Goal: Task Accomplishment & Management: Manage account settings

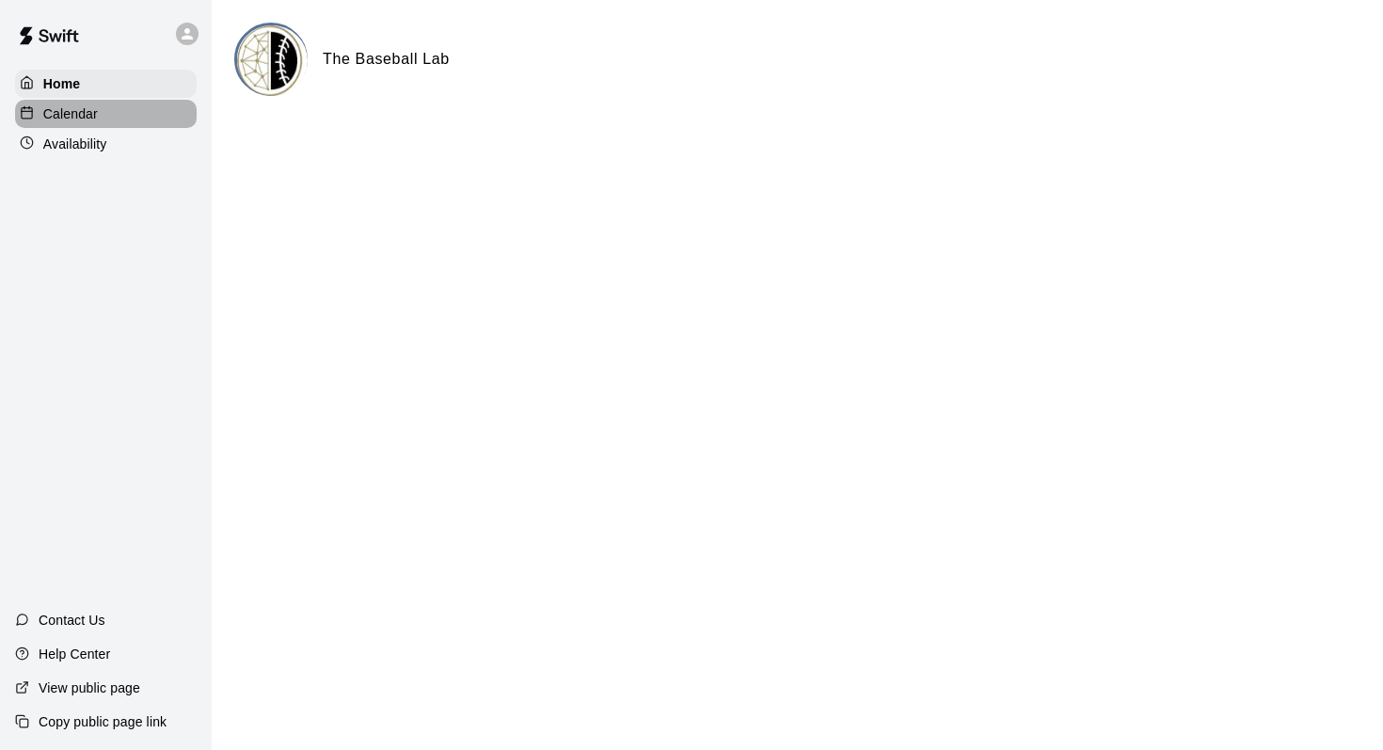
click at [95, 112] on p "Calendar" at bounding box center [70, 113] width 55 height 19
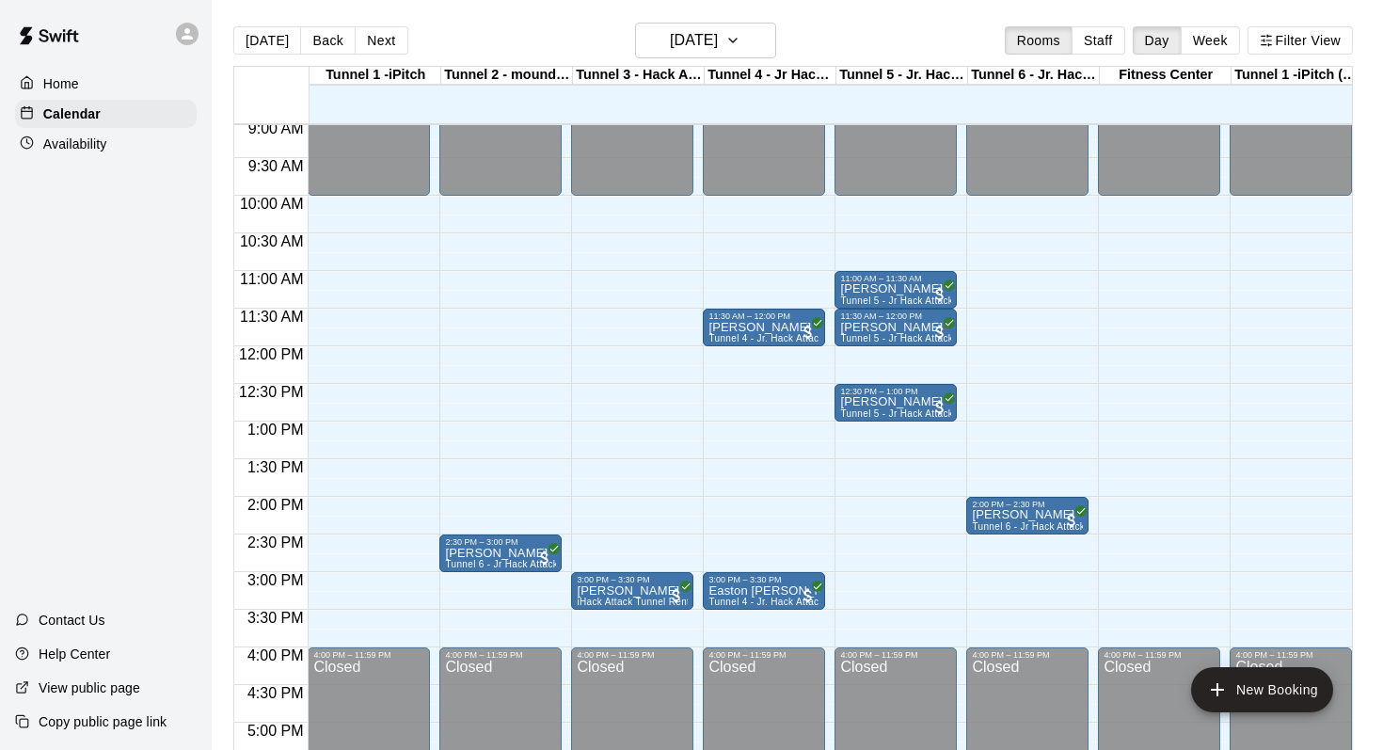
scroll to position [667, 0]
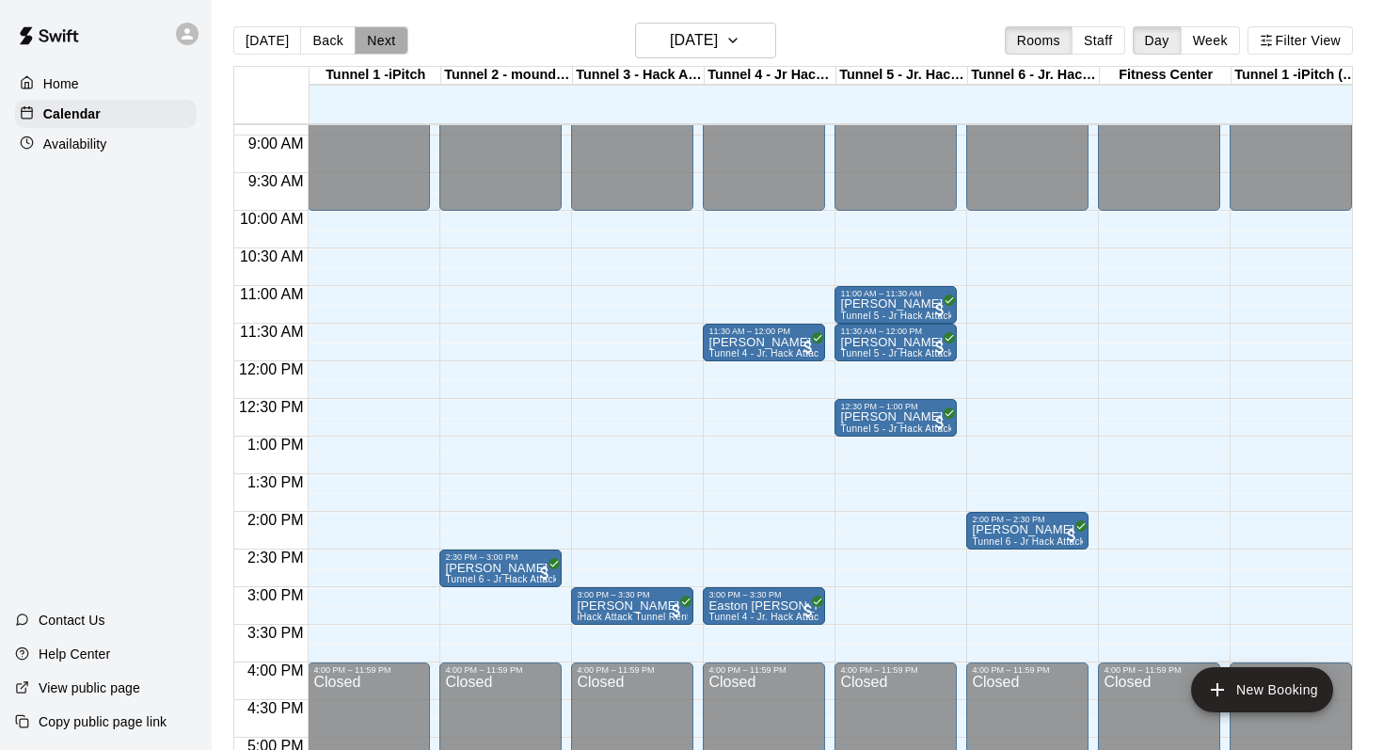
click at [384, 49] on button "Next" at bounding box center [381, 40] width 53 height 28
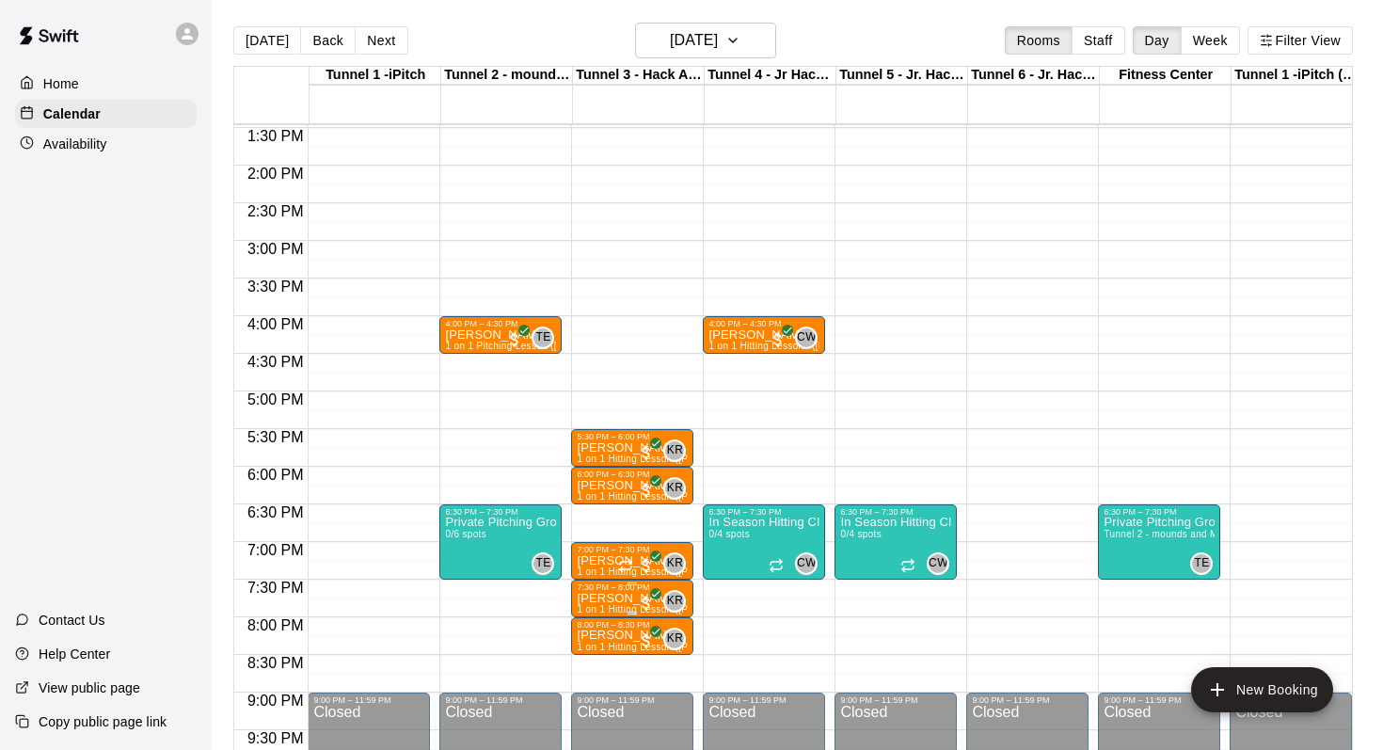
scroll to position [0, 1]
click at [670, 35] on h6 "[DATE]" at bounding box center [694, 40] width 48 height 26
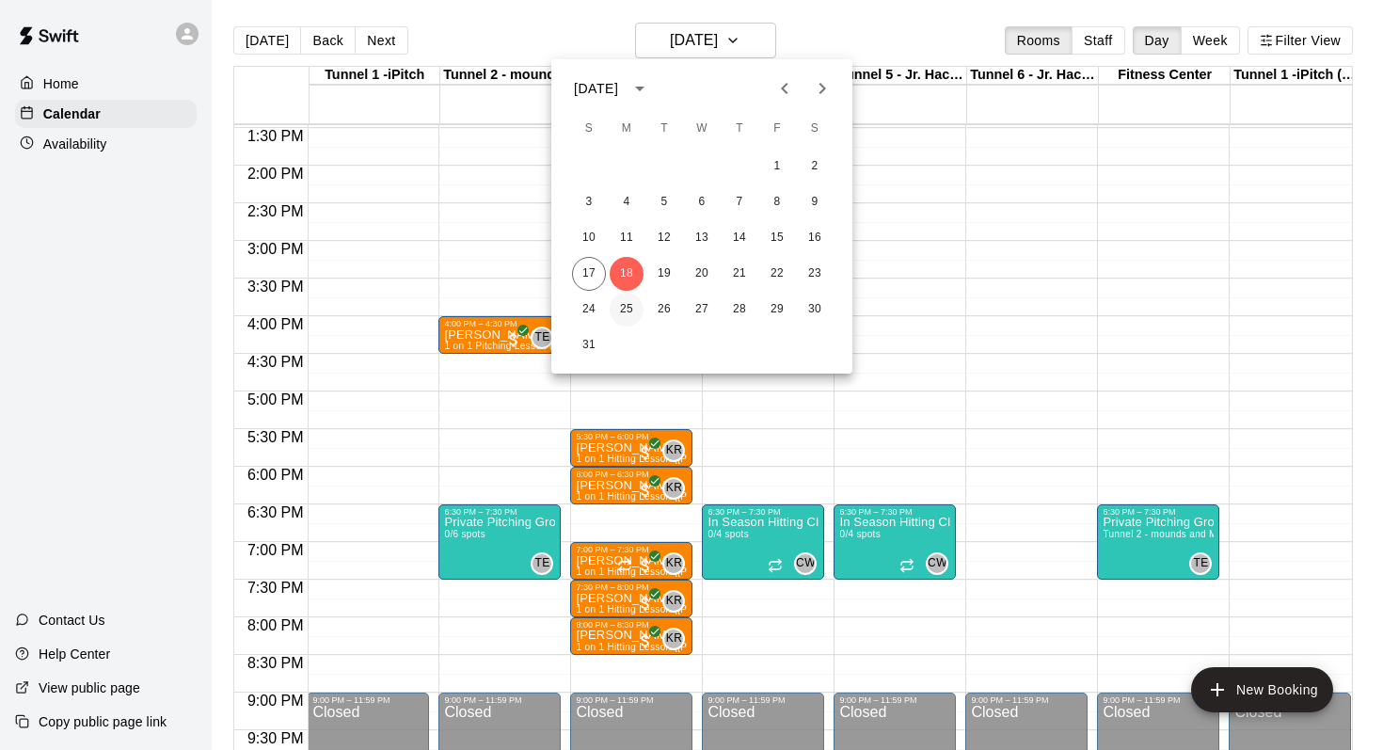
click at [628, 305] on button "25" at bounding box center [627, 310] width 34 height 34
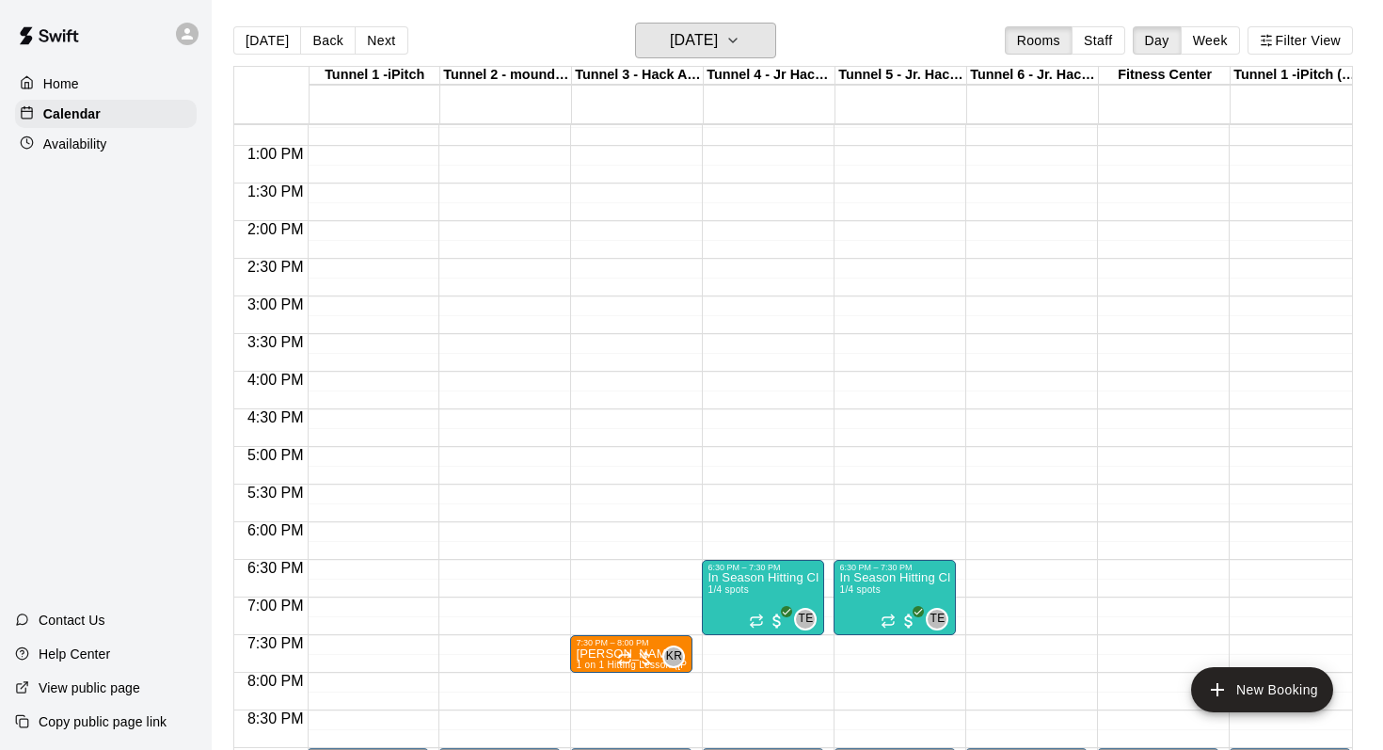
scroll to position [994, 1]
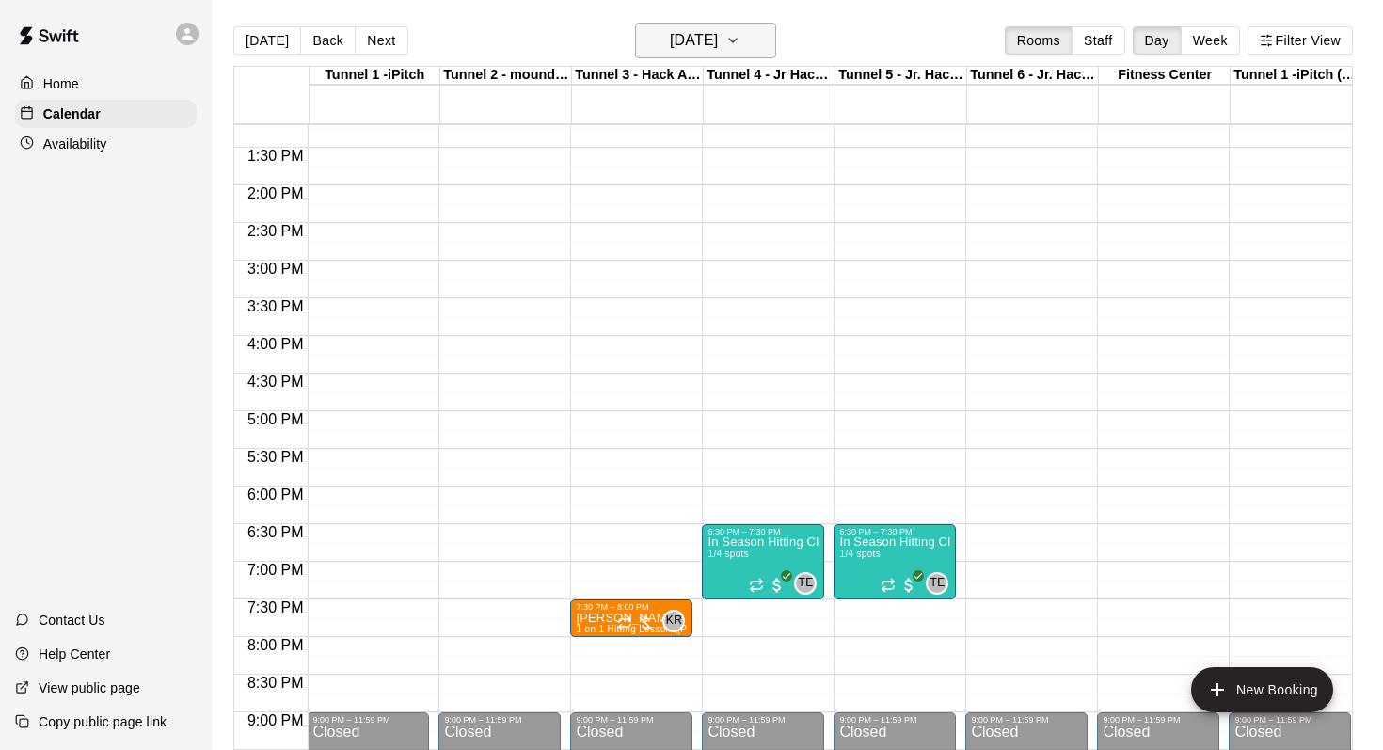
click at [718, 42] on h6 "Monday Aug 25" at bounding box center [694, 40] width 48 height 26
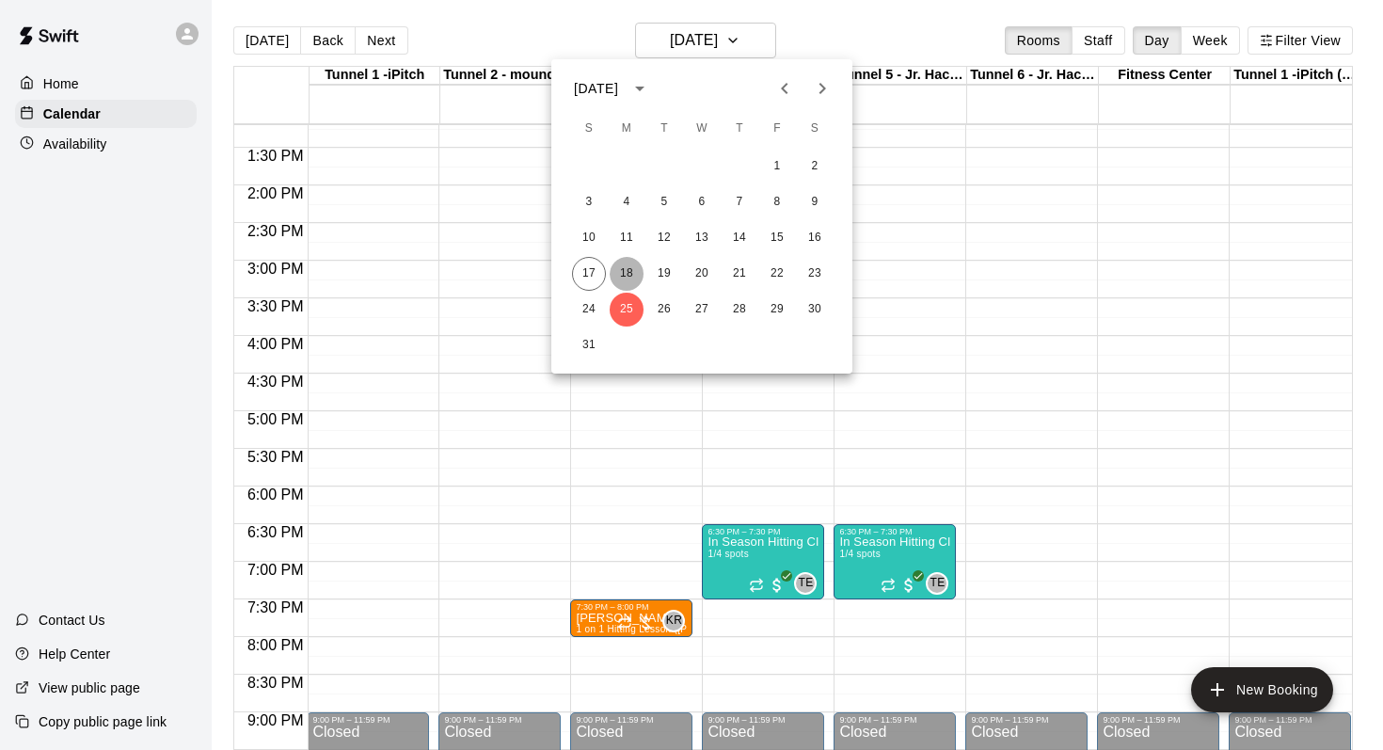
click at [629, 273] on button "18" at bounding box center [627, 274] width 34 height 34
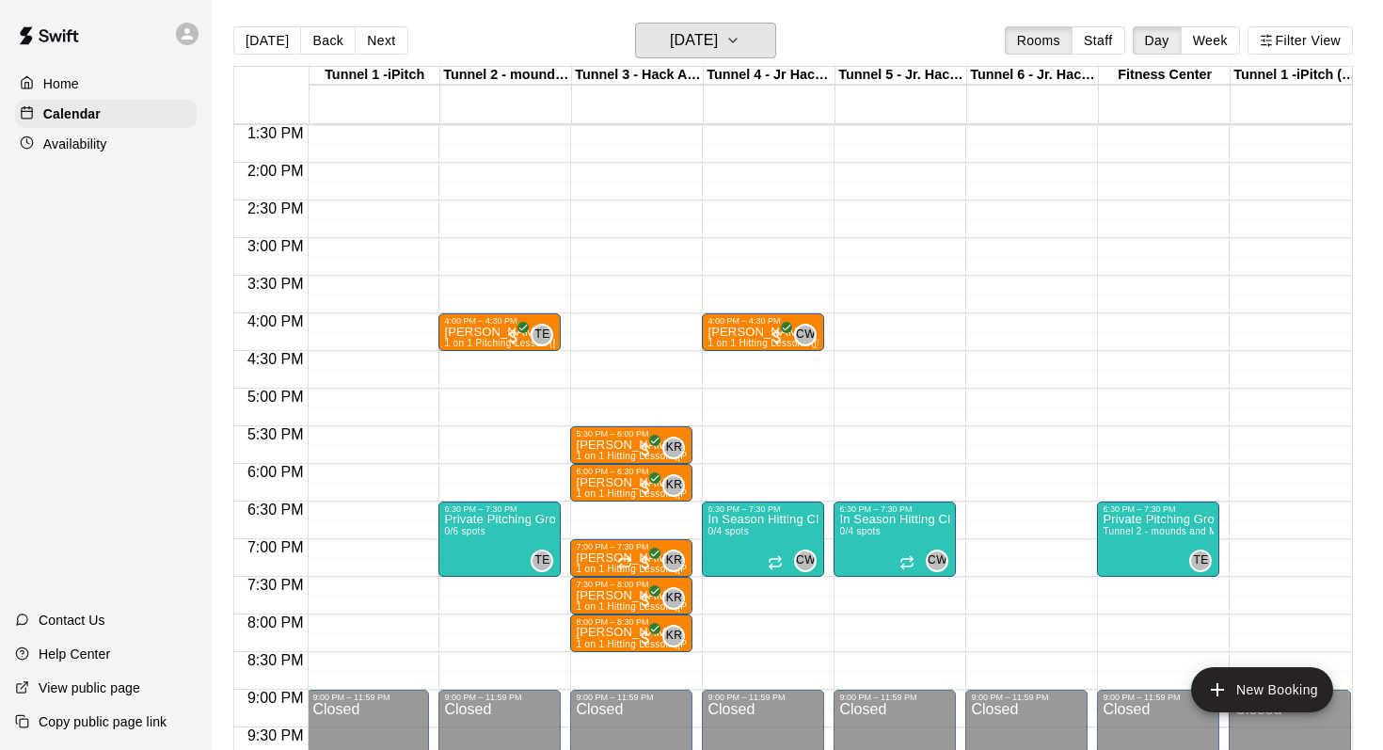
scroll to position [1017, 1]
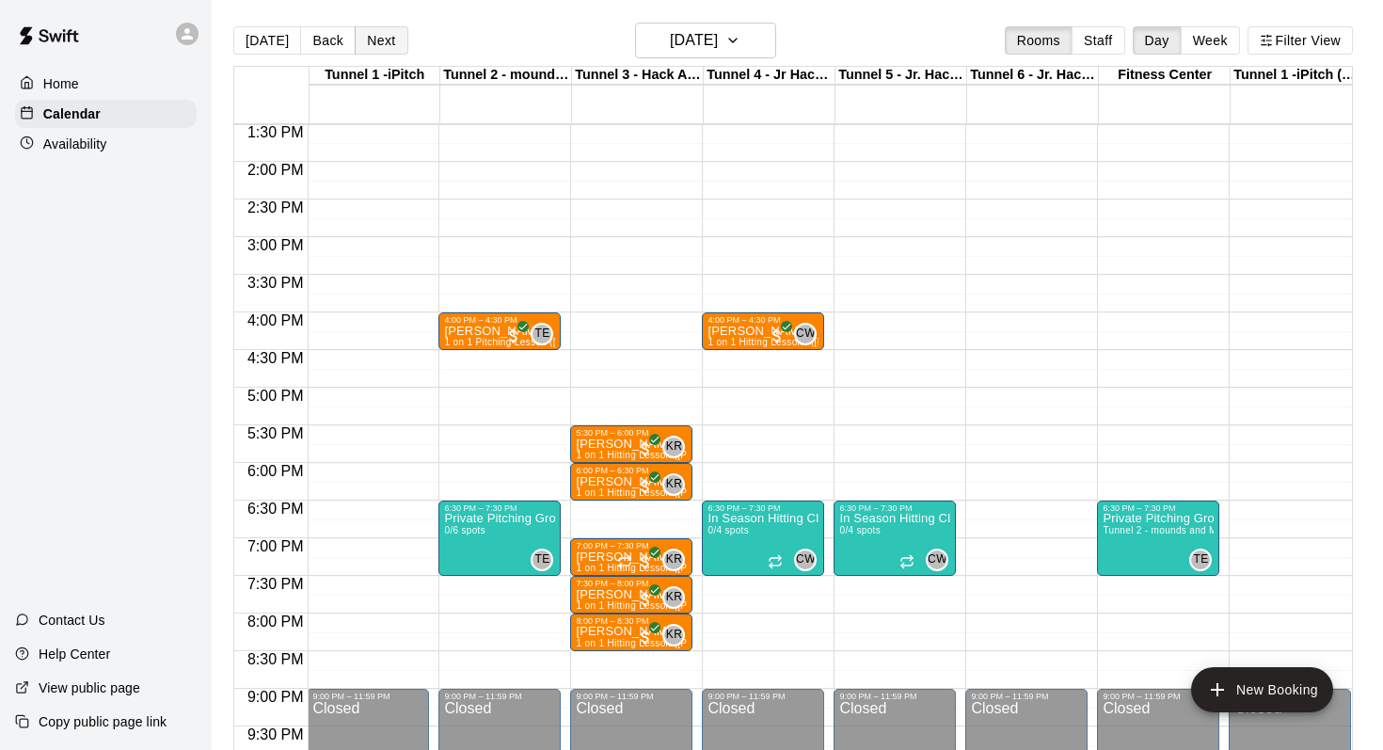
click at [392, 45] on button "Next" at bounding box center [381, 40] width 53 height 28
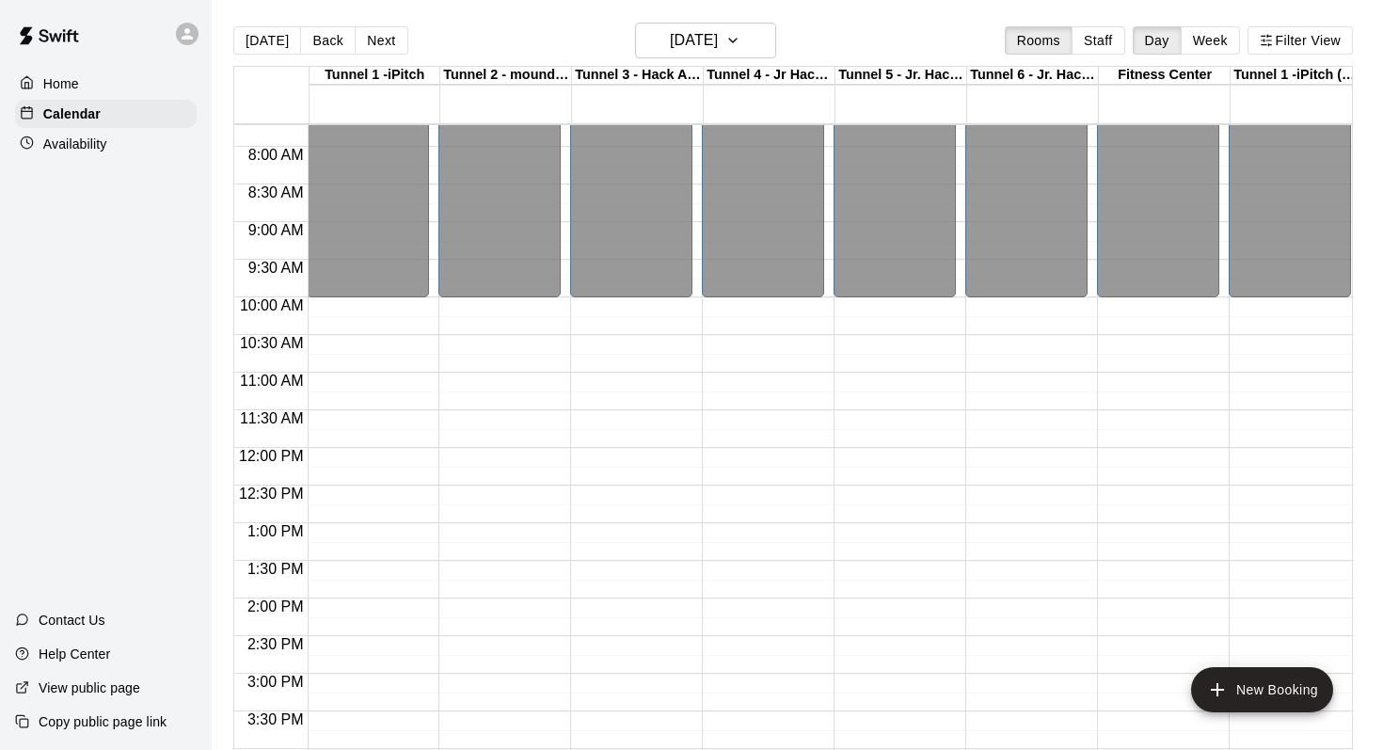
scroll to position [555, 1]
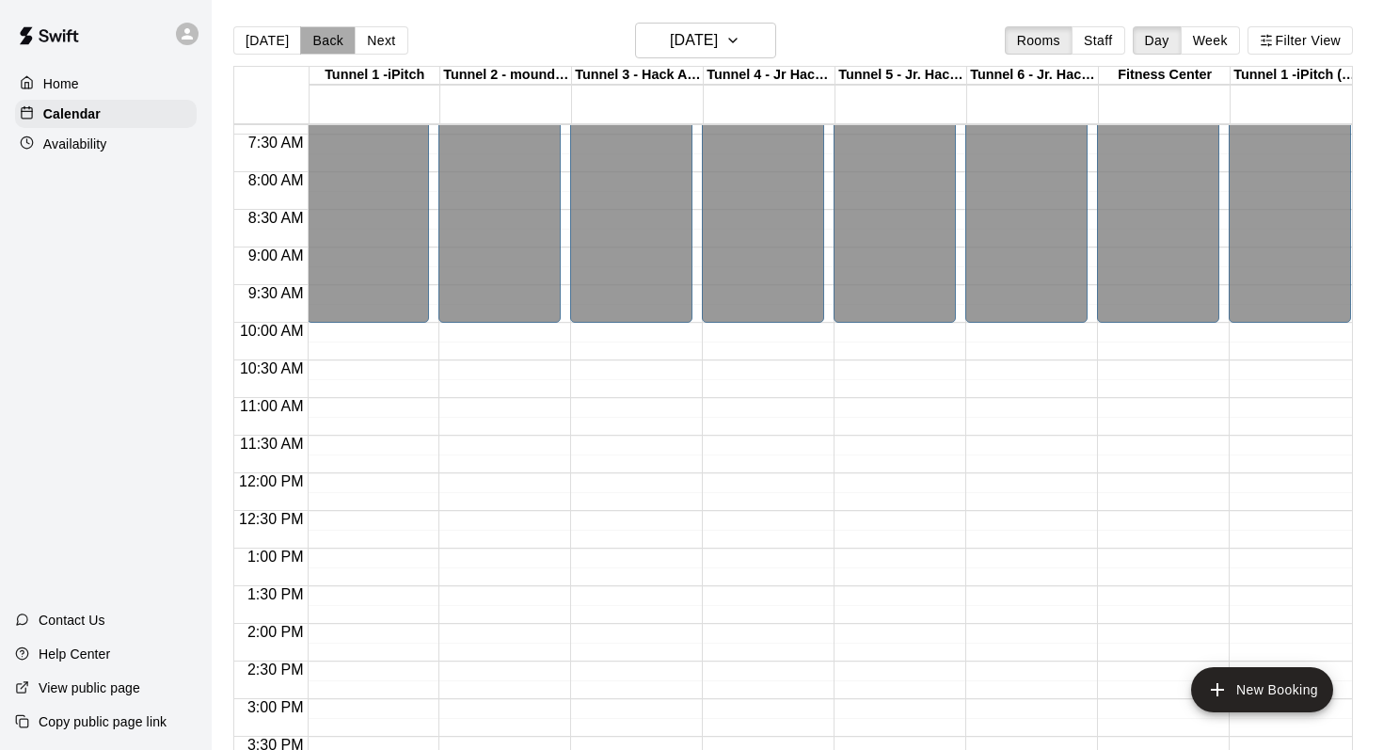
click at [314, 45] on button "Back" at bounding box center [328, 40] width 56 height 28
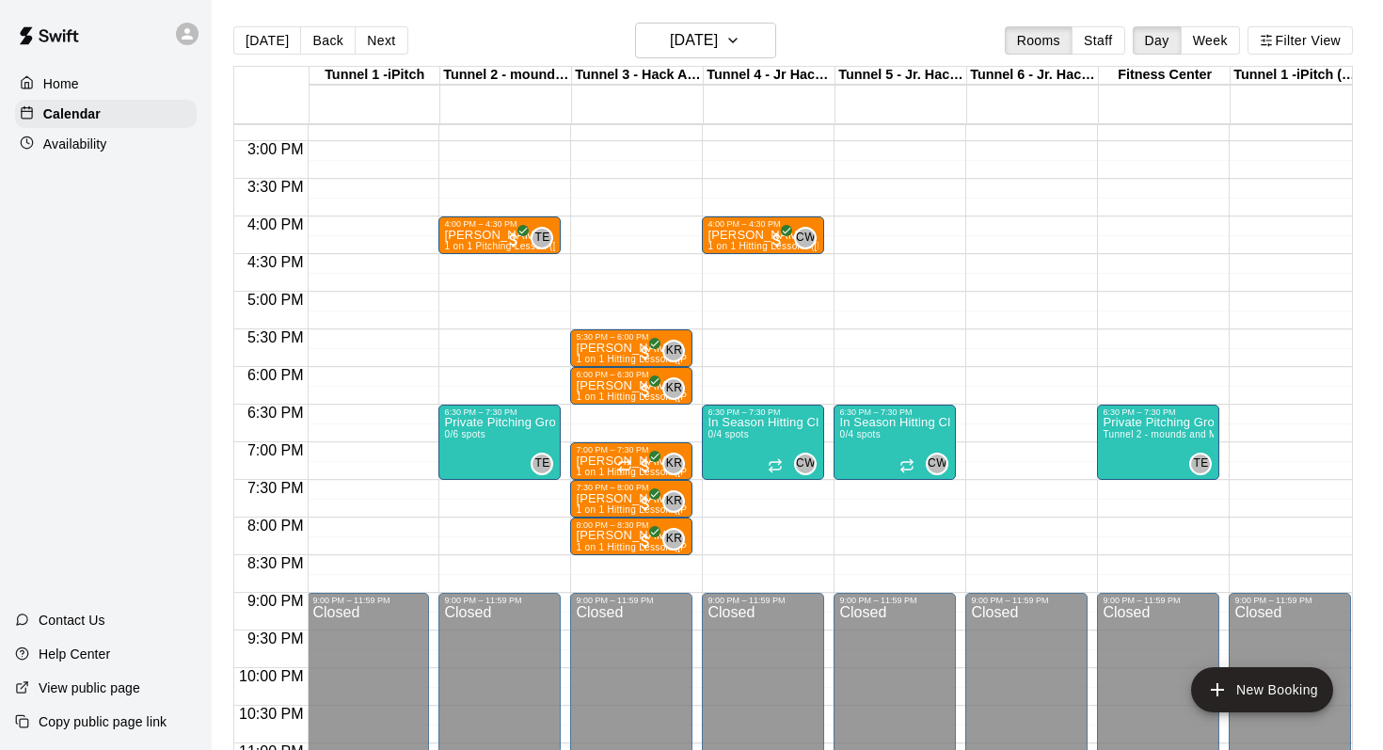
scroll to position [1118, 1]
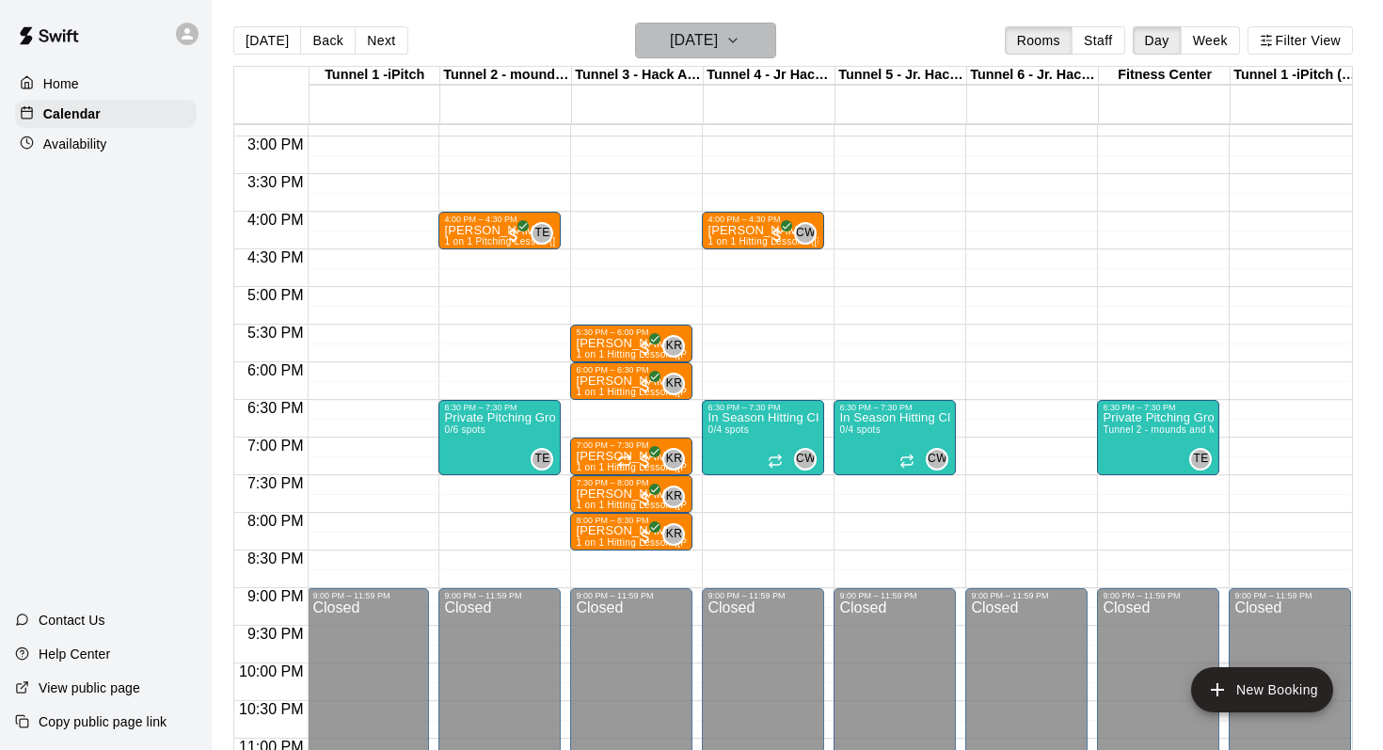
click at [746, 43] on button "[DATE]" at bounding box center [705, 41] width 141 height 36
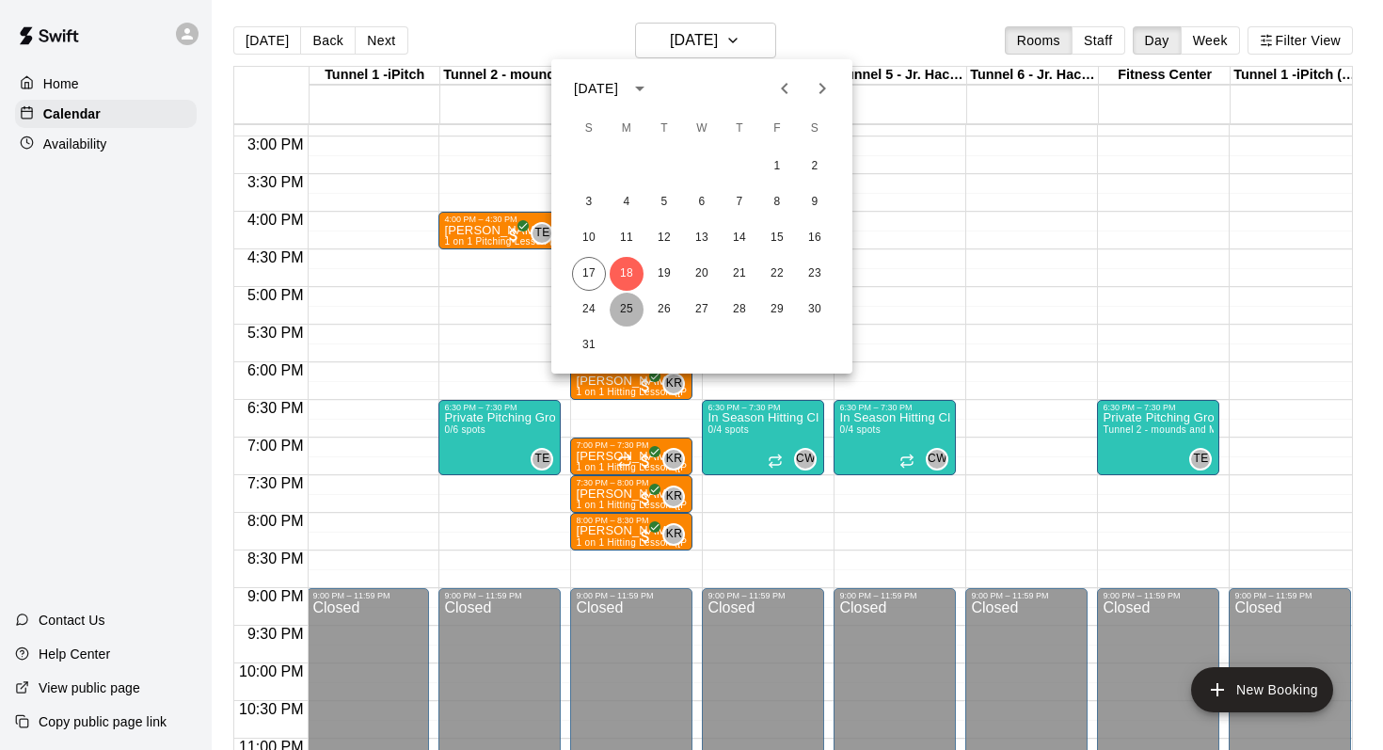
click at [628, 299] on button "25" at bounding box center [627, 310] width 34 height 34
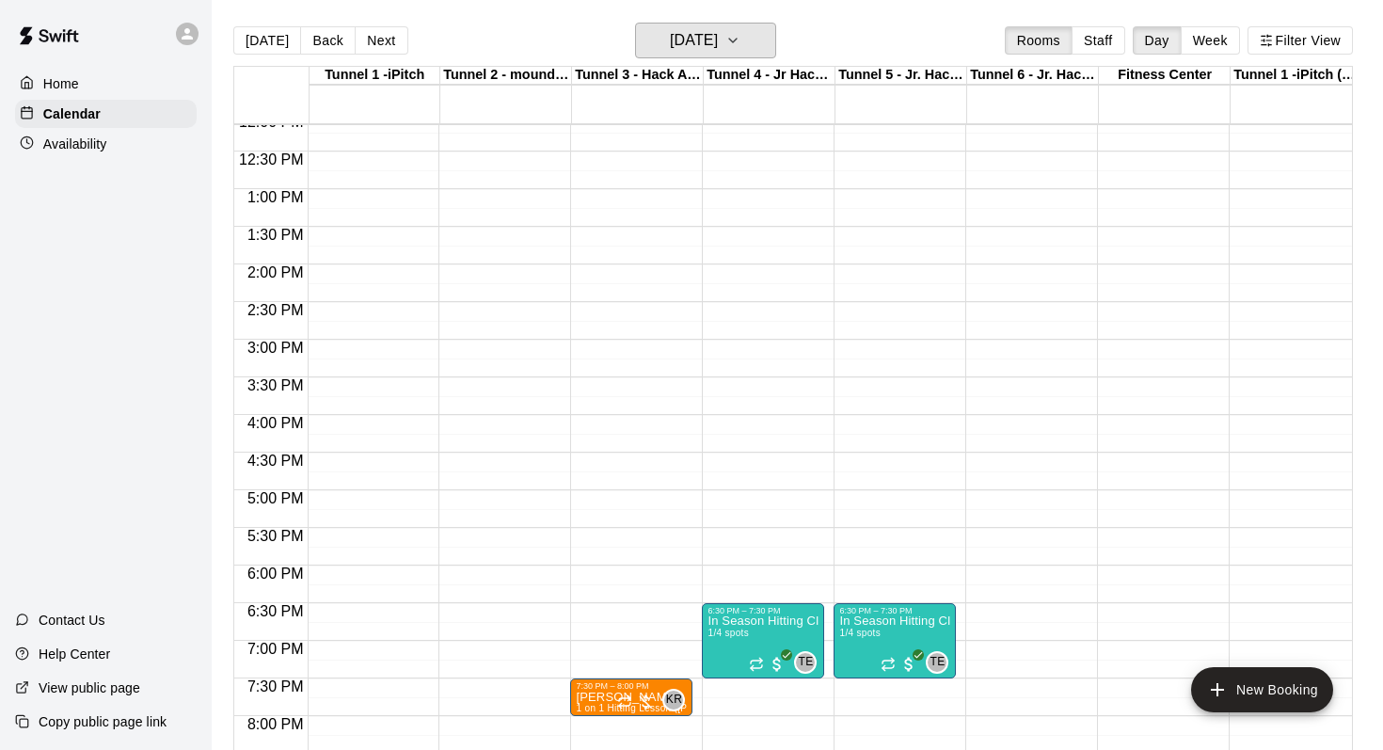
scroll to position [715, 1]
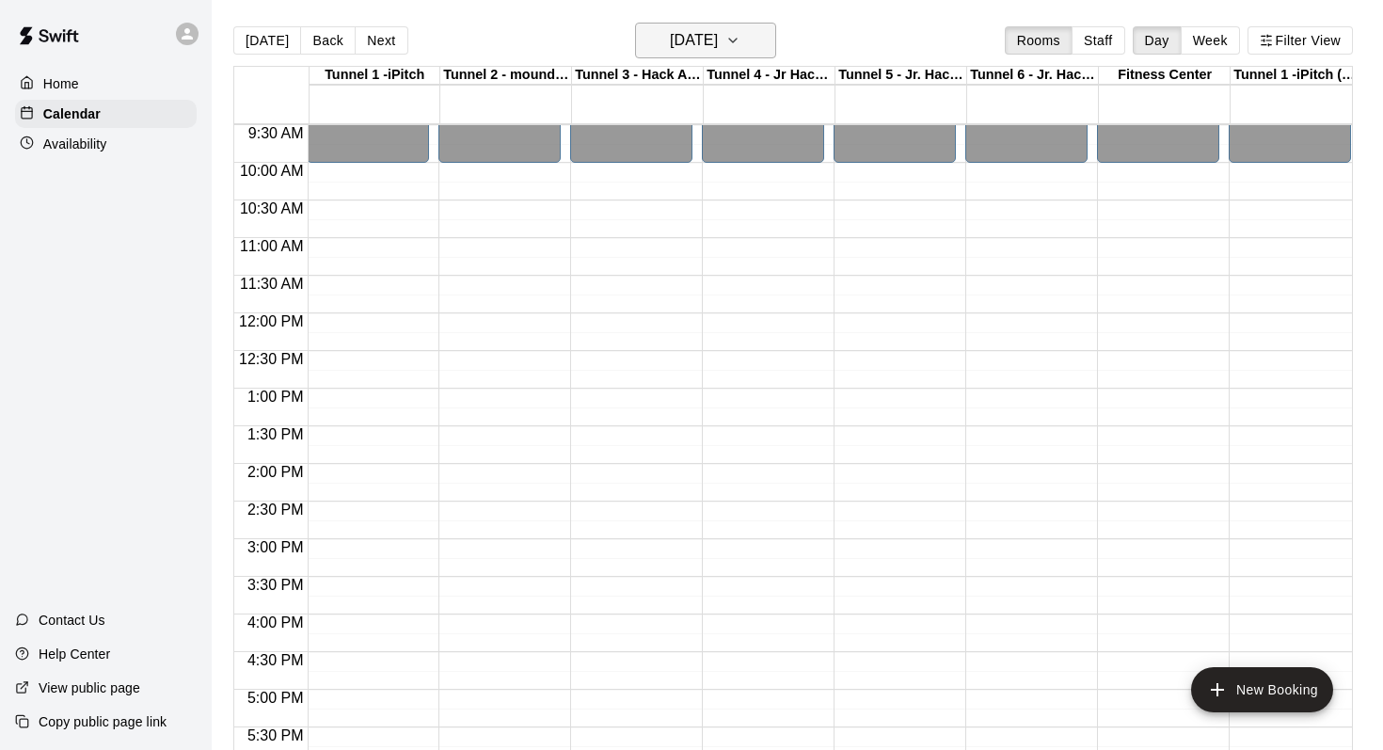
click at [741, 43] on icon "button" at bounding box center [733, 40] width 15 height 23
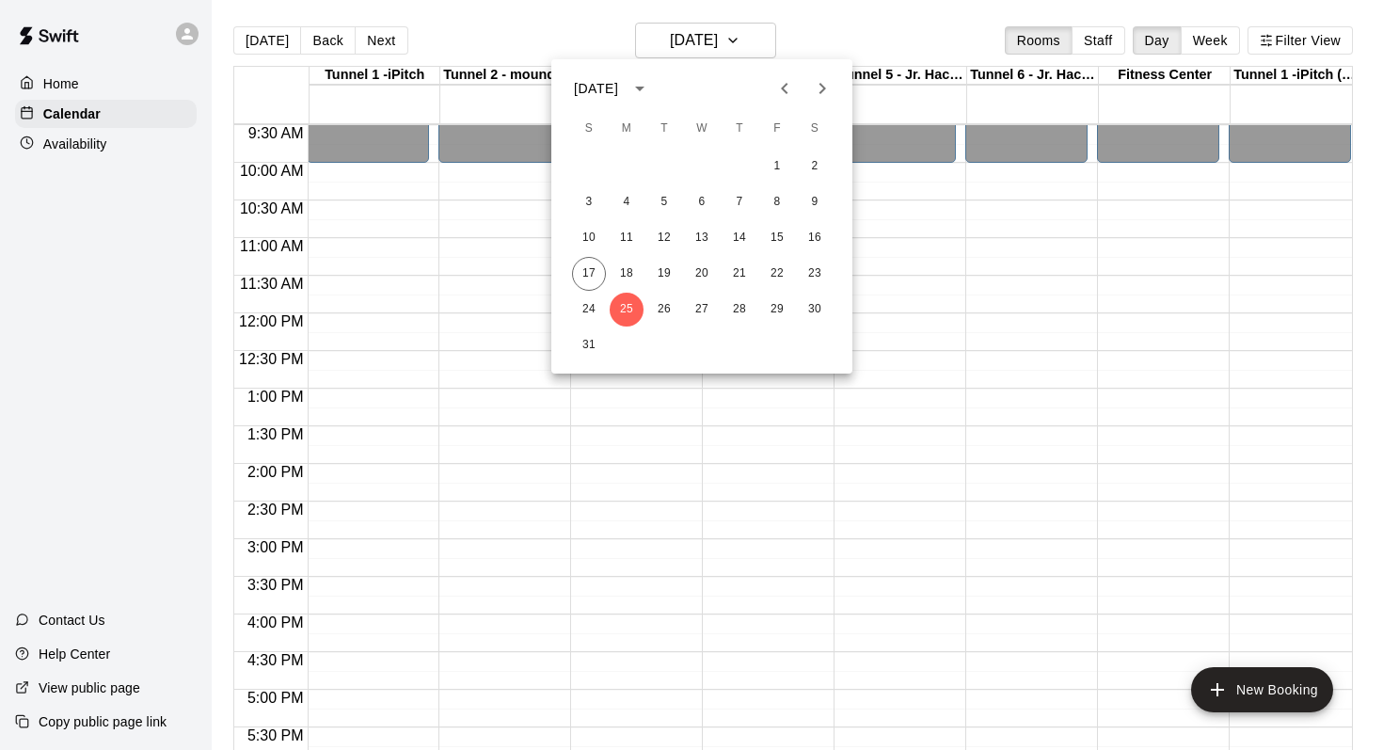
click at [823, 90] on icon "Next month" at bounding box center [823, 88] width 7 height 11
click at [624, 171] on button "1" at bounding box center [627, 167] width 34 height 34
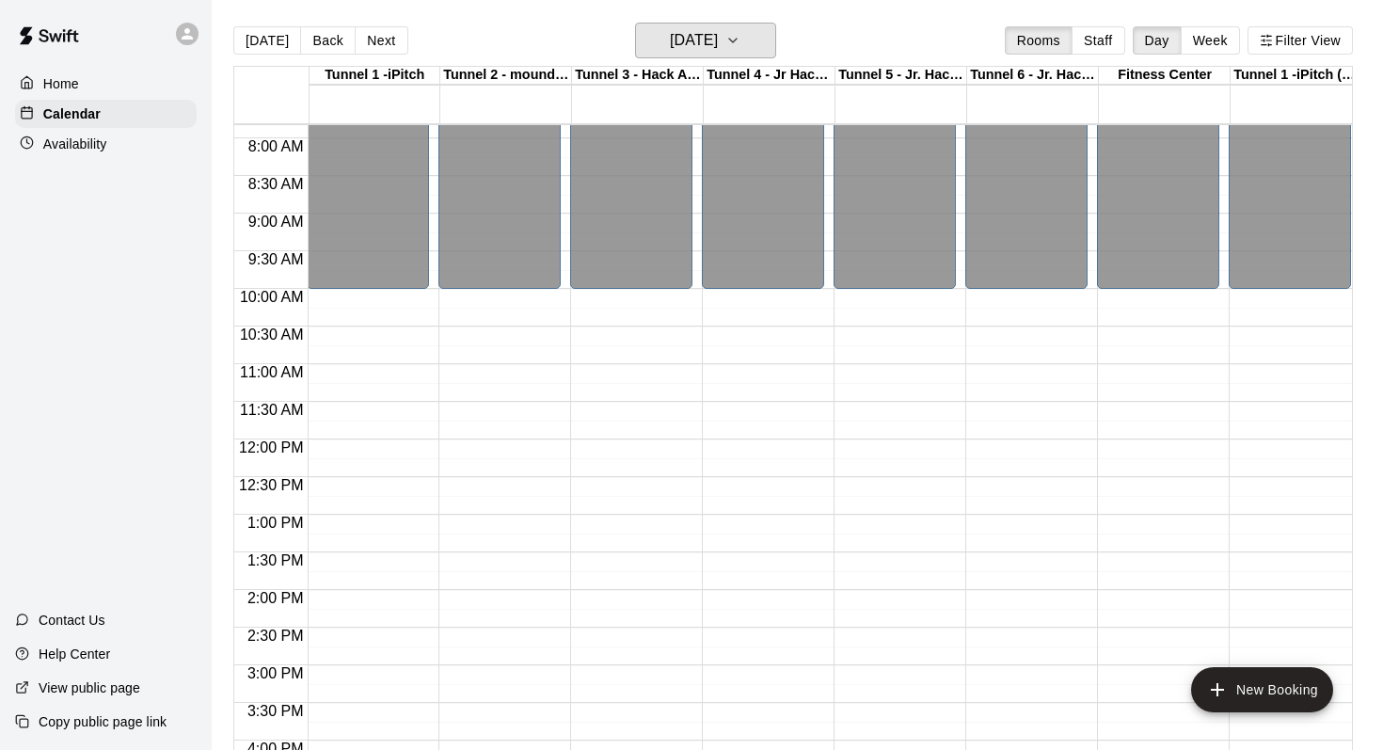
scroll to position [582, 1]
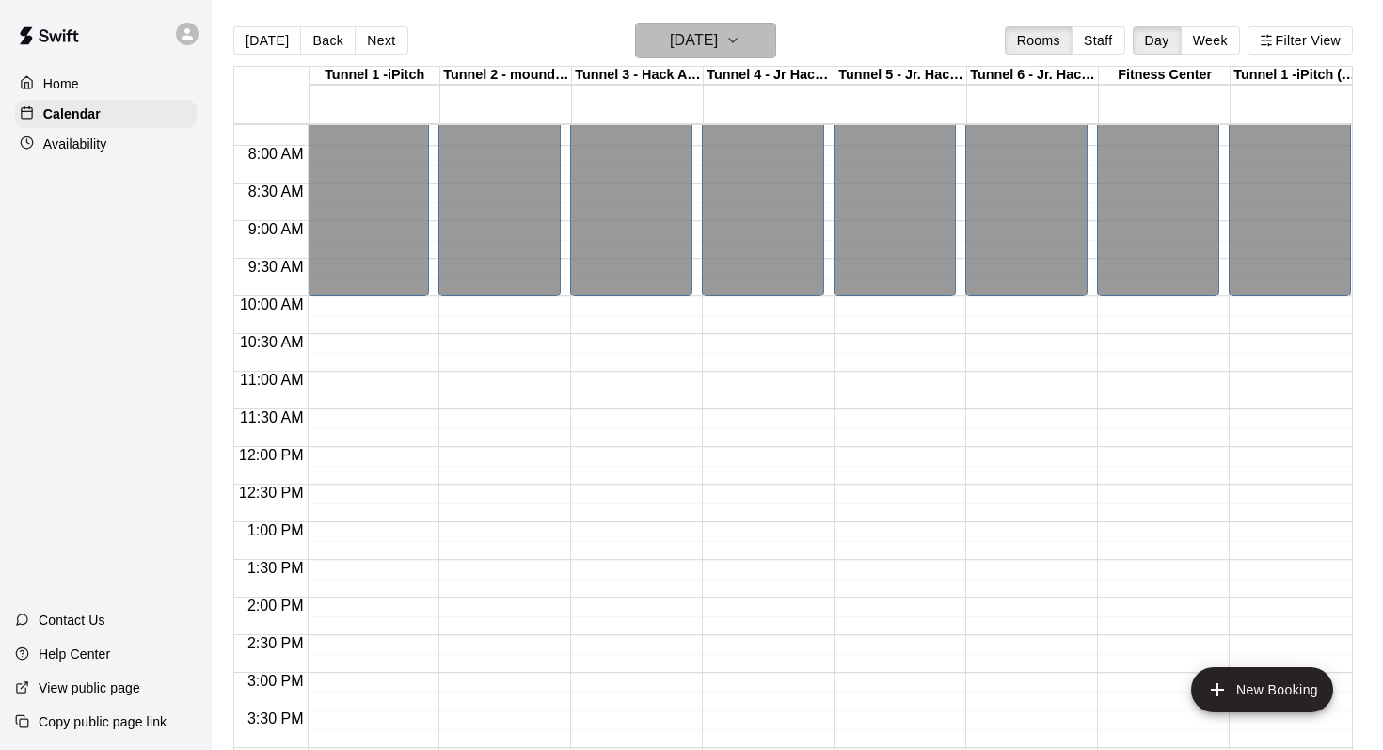
click at [741, 37] on icon "button" at bounding box center [733, 40] width 15 height 23
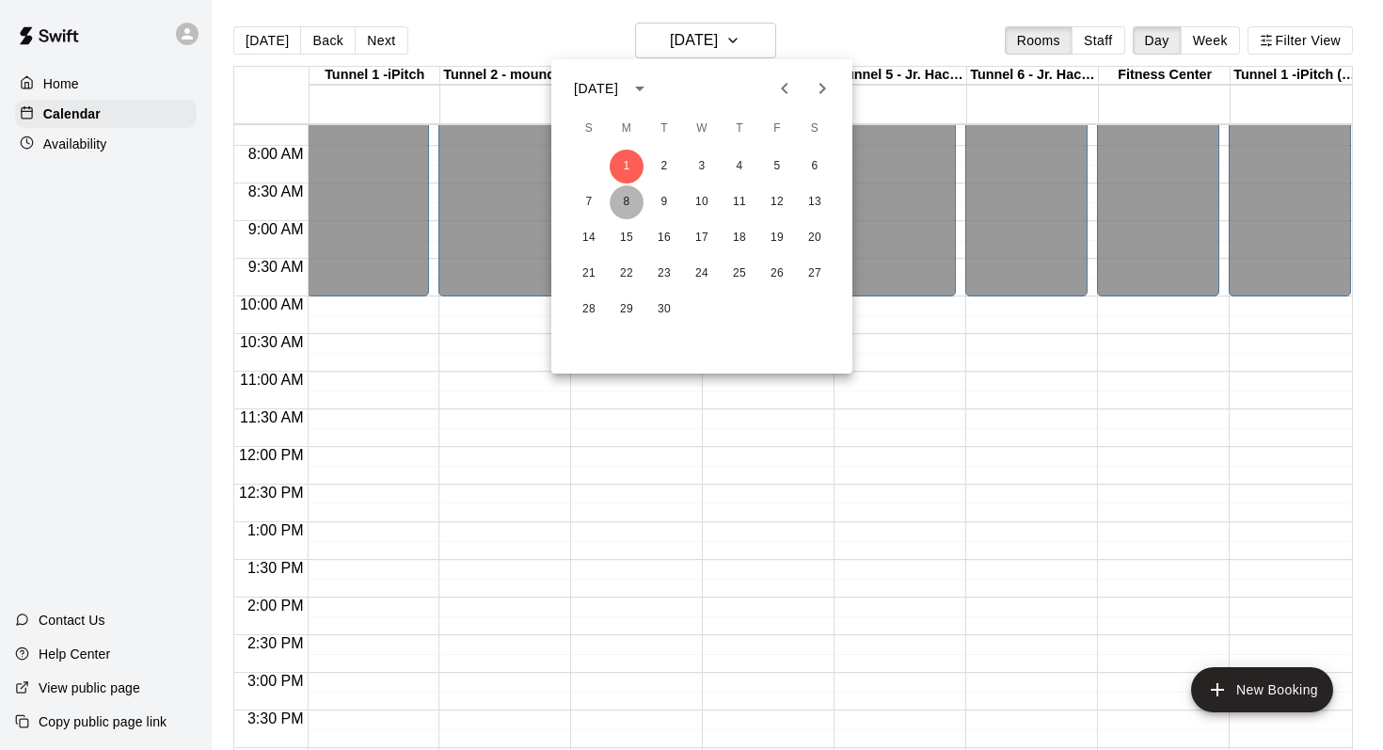
click at [631, 200] on button "8" at bounding box center [627, 202] width 34 height 34
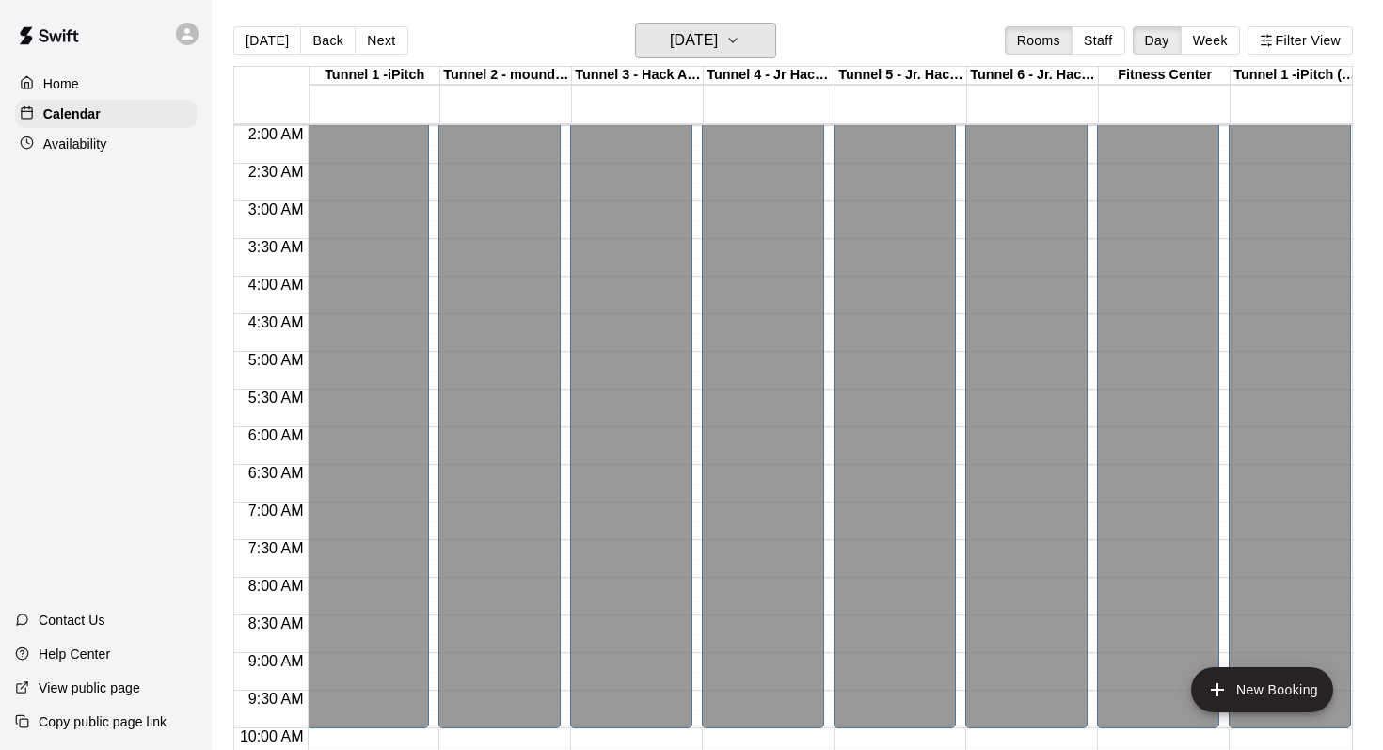
scroll to position [0, 1]
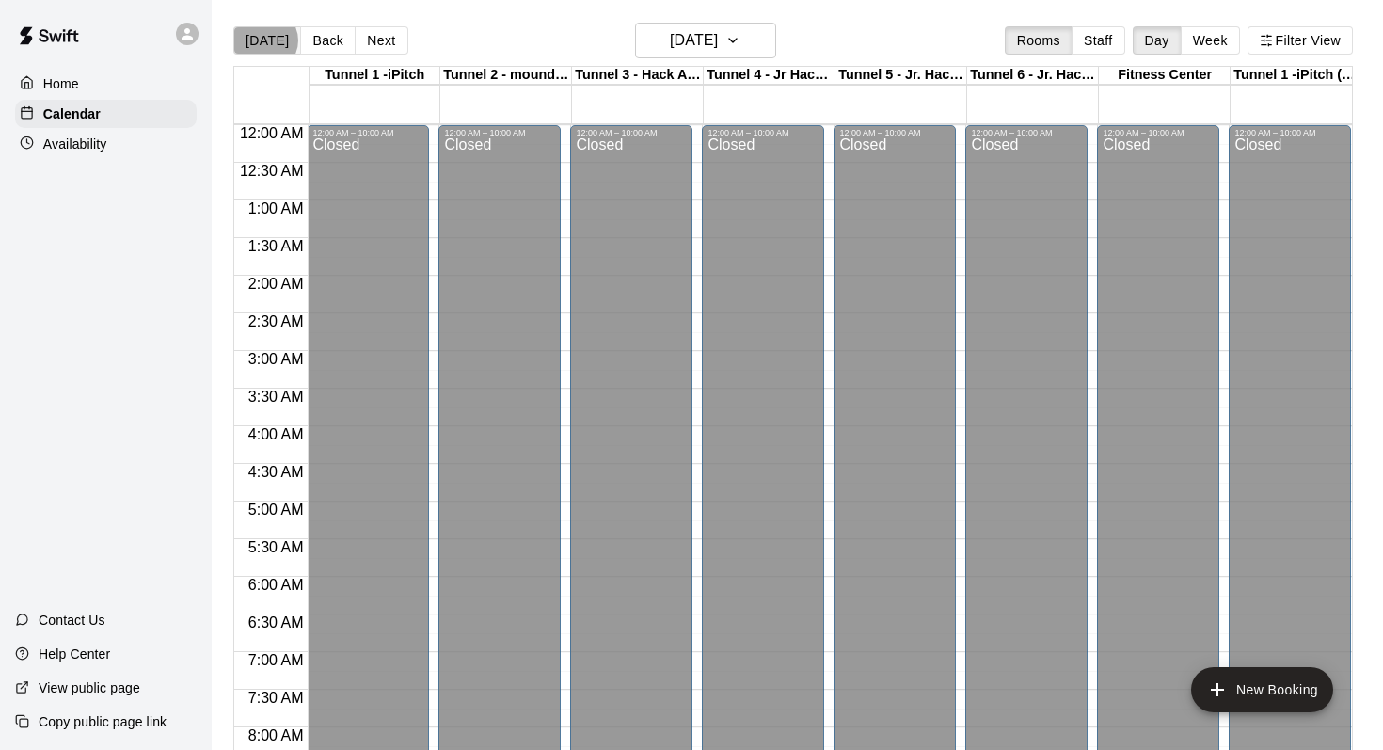
click at [264, 40] on button "[DATE]" at bounding box center [267, 40] width 68 height 28
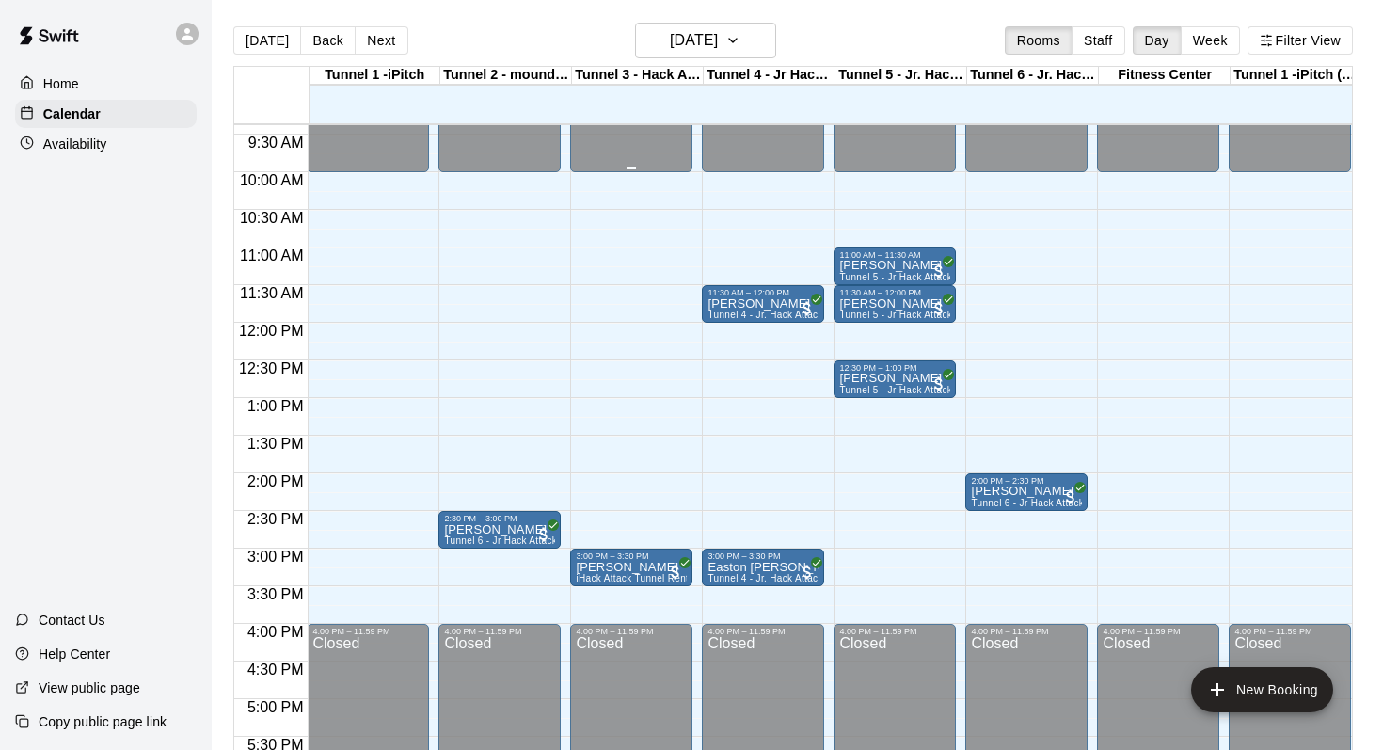
scroll to position [711, 1]
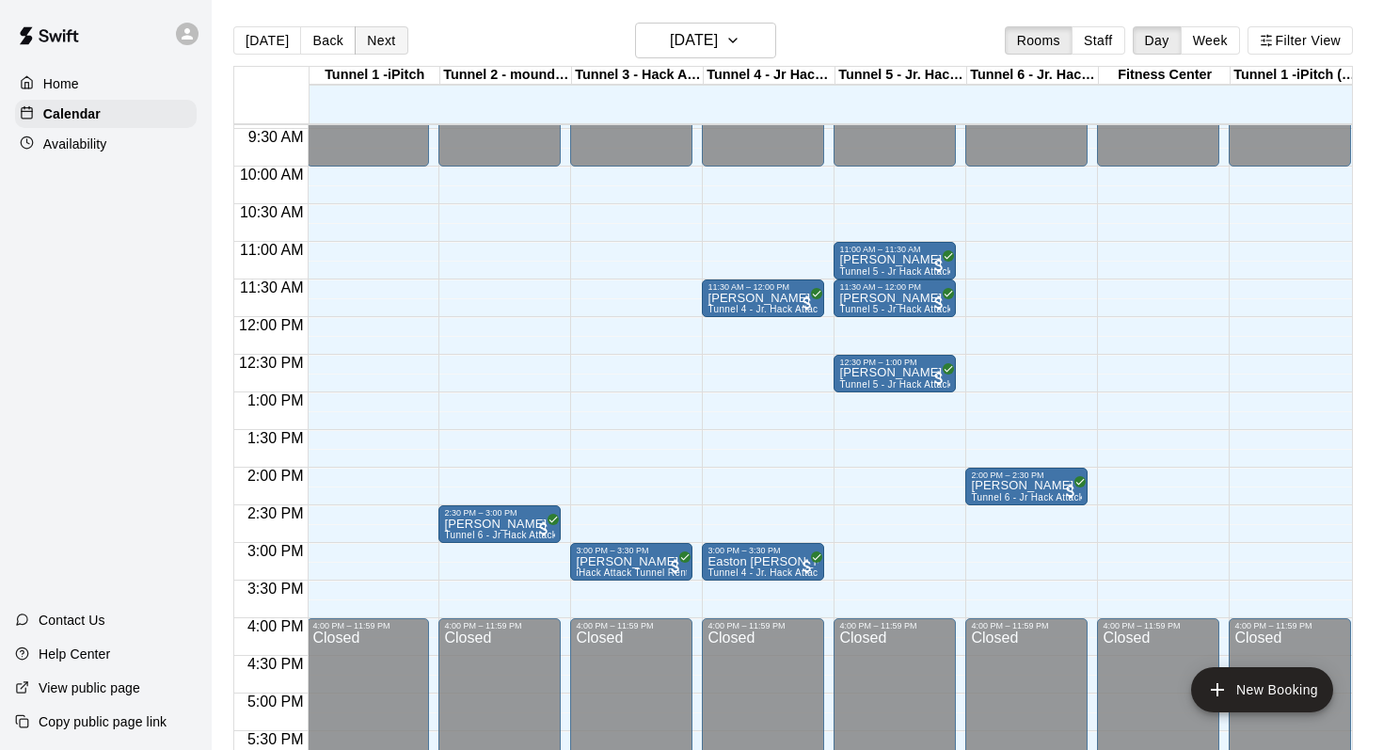
click at [373, 43] on button "Next" at bounding box center [381, 40] width 53 height 28
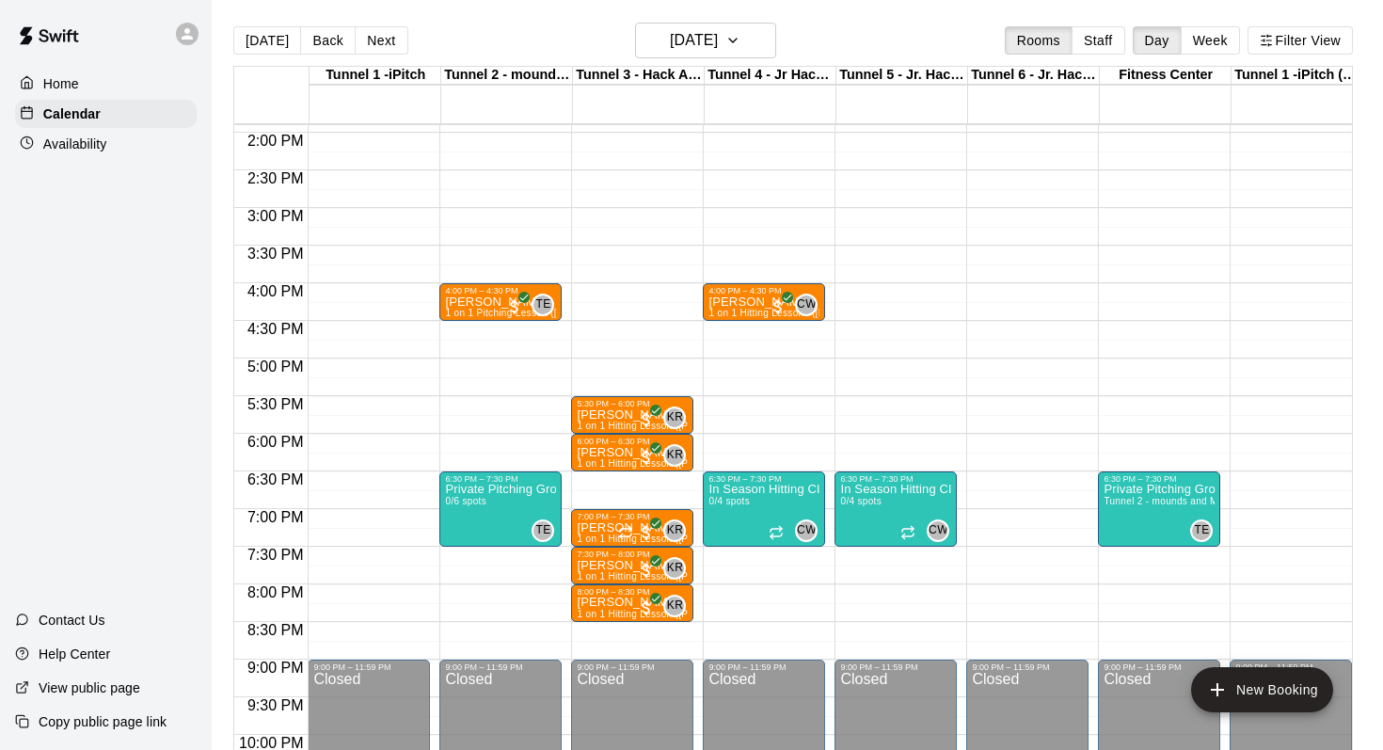
scroll to position [1161, 0]
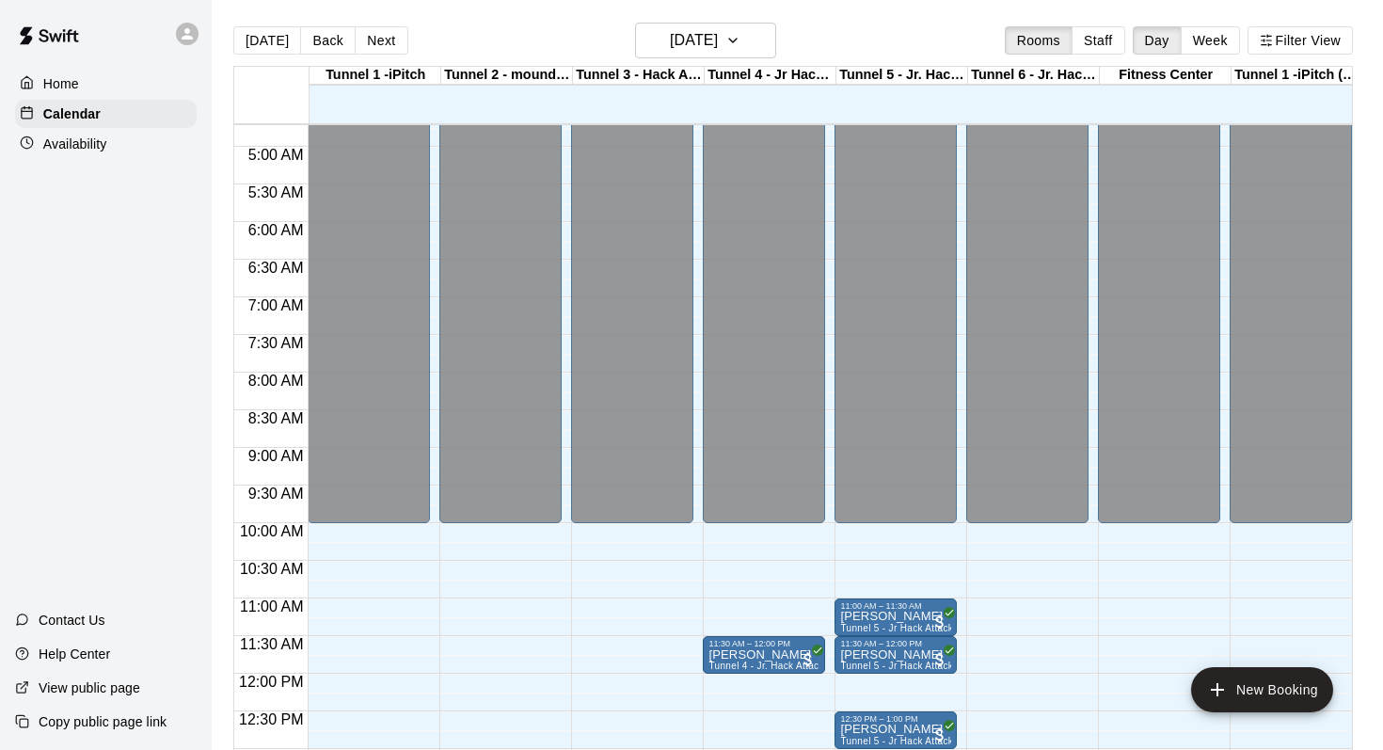
scroll to position [333, 0]
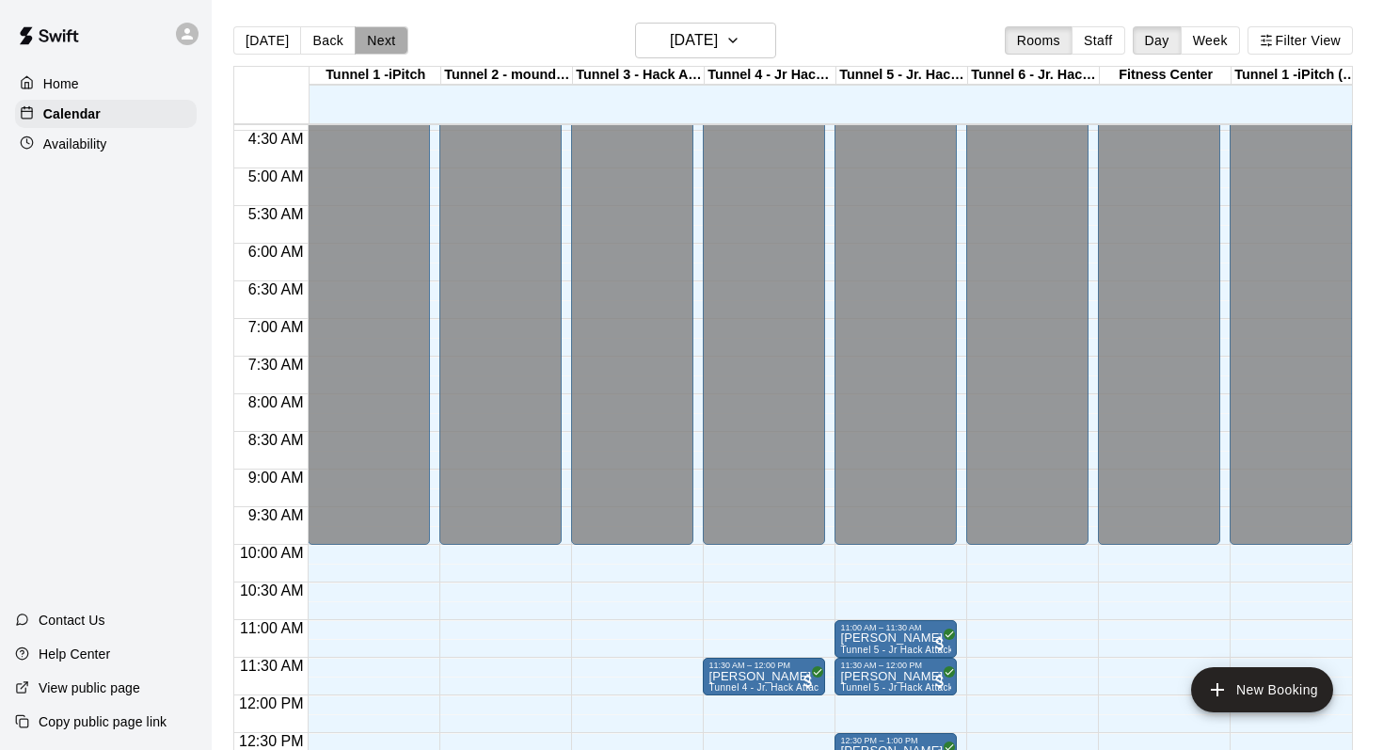
click at [378, 48] on button "Next" at bounding box center [381, 40] width 53 height 28
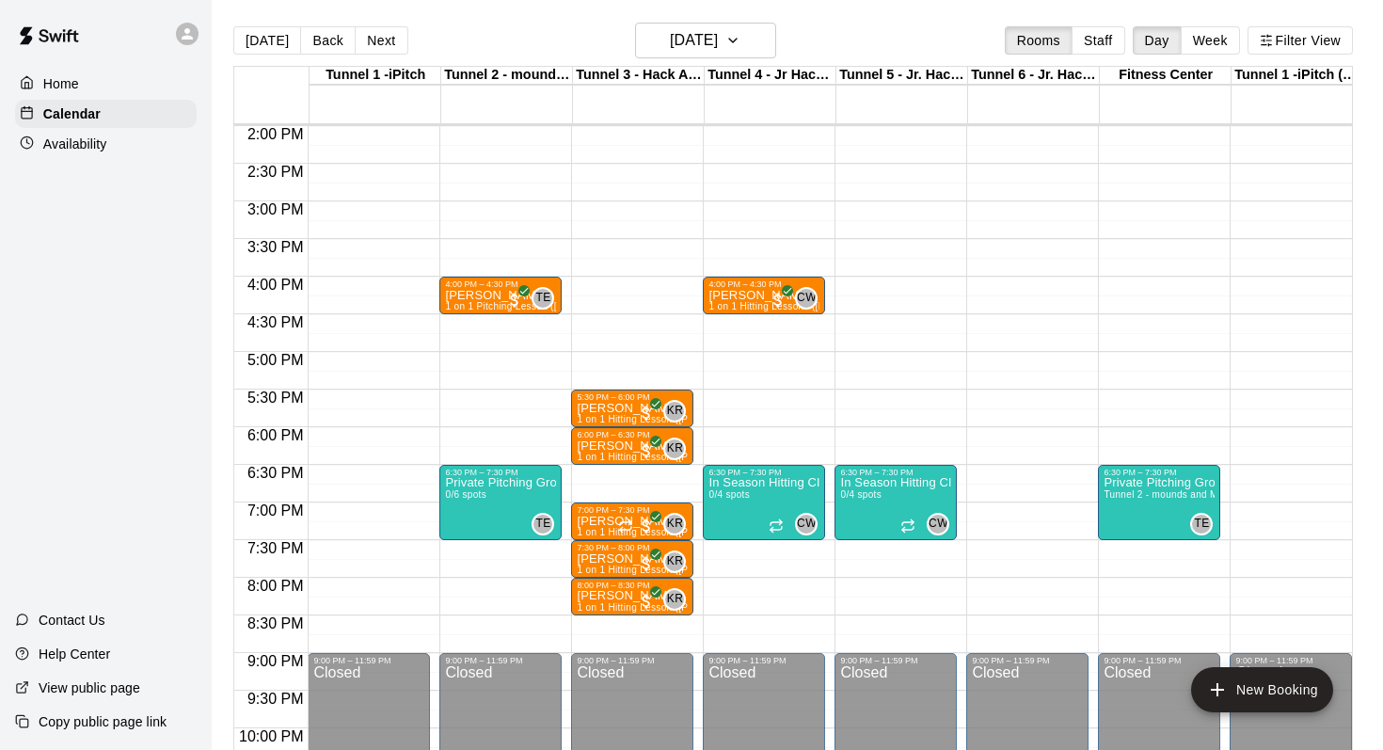
scroll to position [1161, 0]
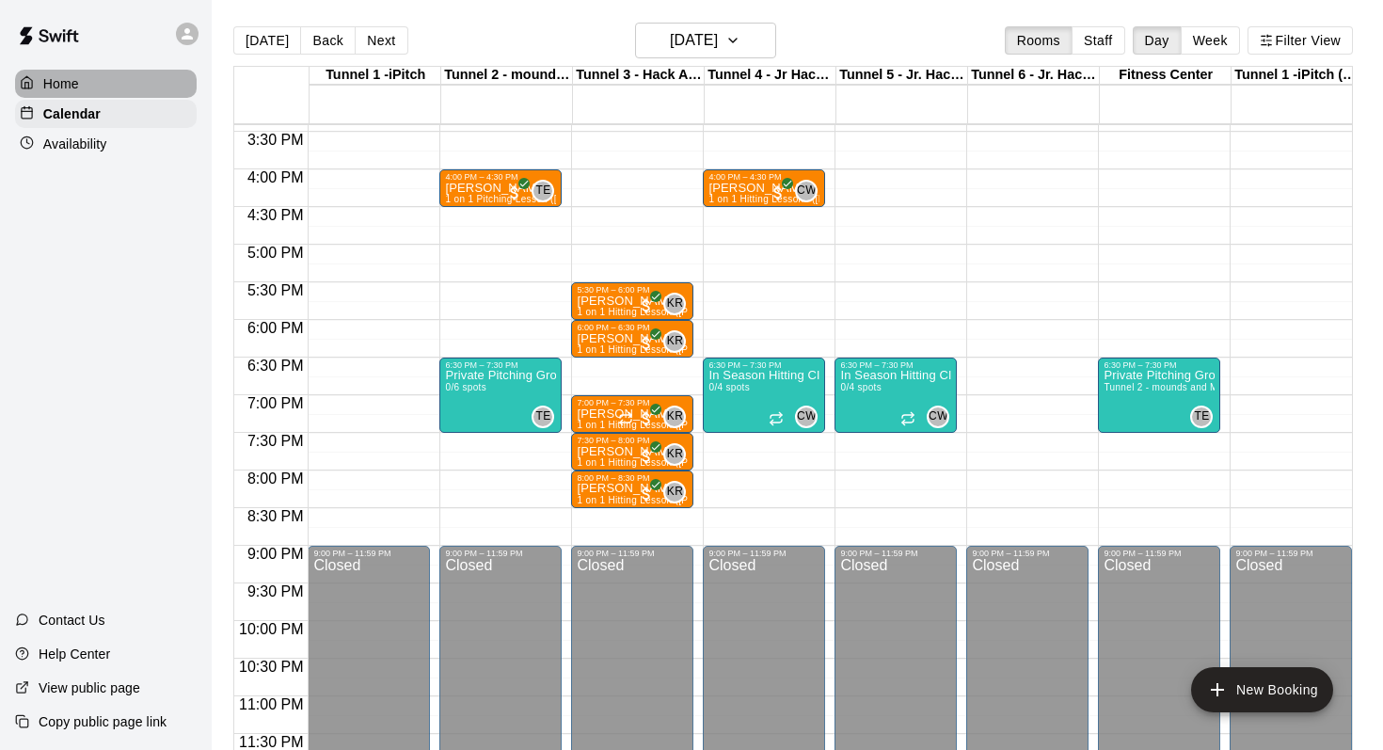
click at [57, 90] on p "Home" at bounding box center [61, 83] width 36 height 19
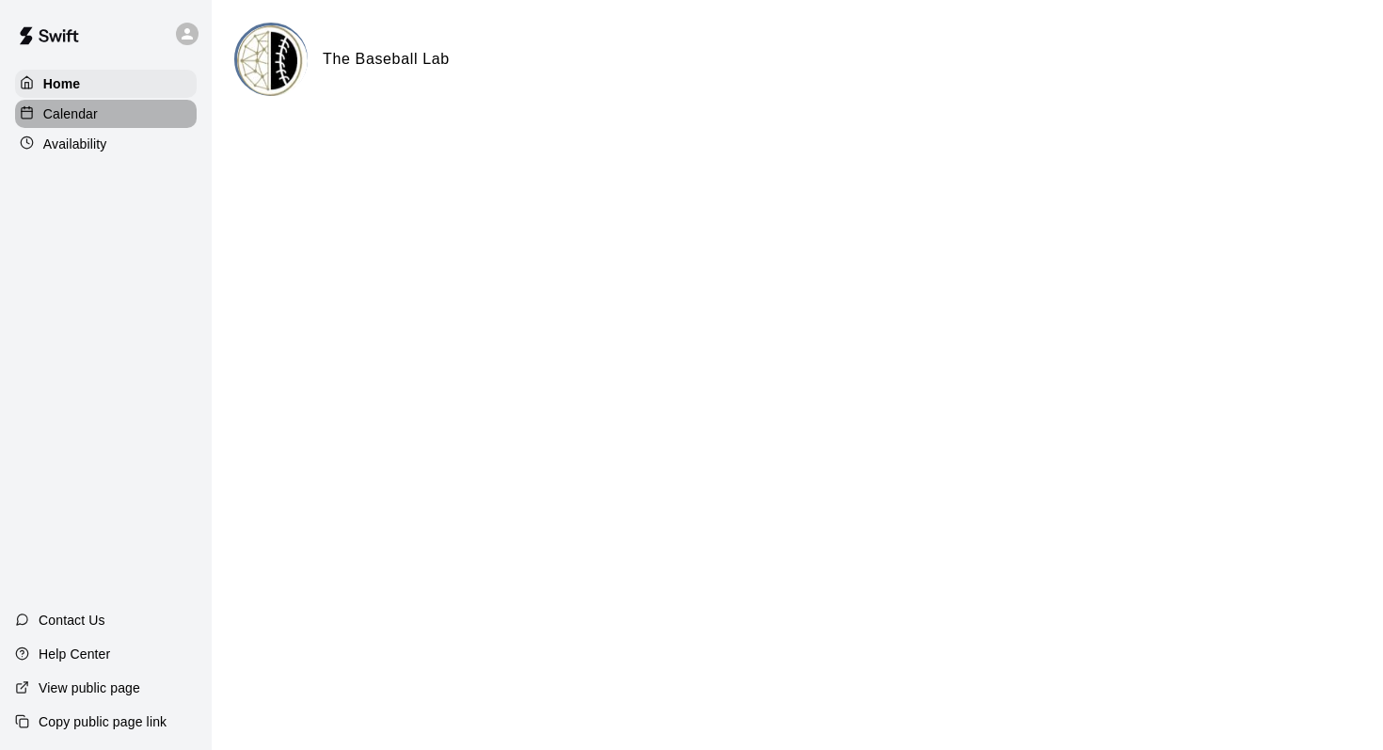
click at [66, 117] on p "Calendar" at bounding box center [70, 113] width 55 height 19
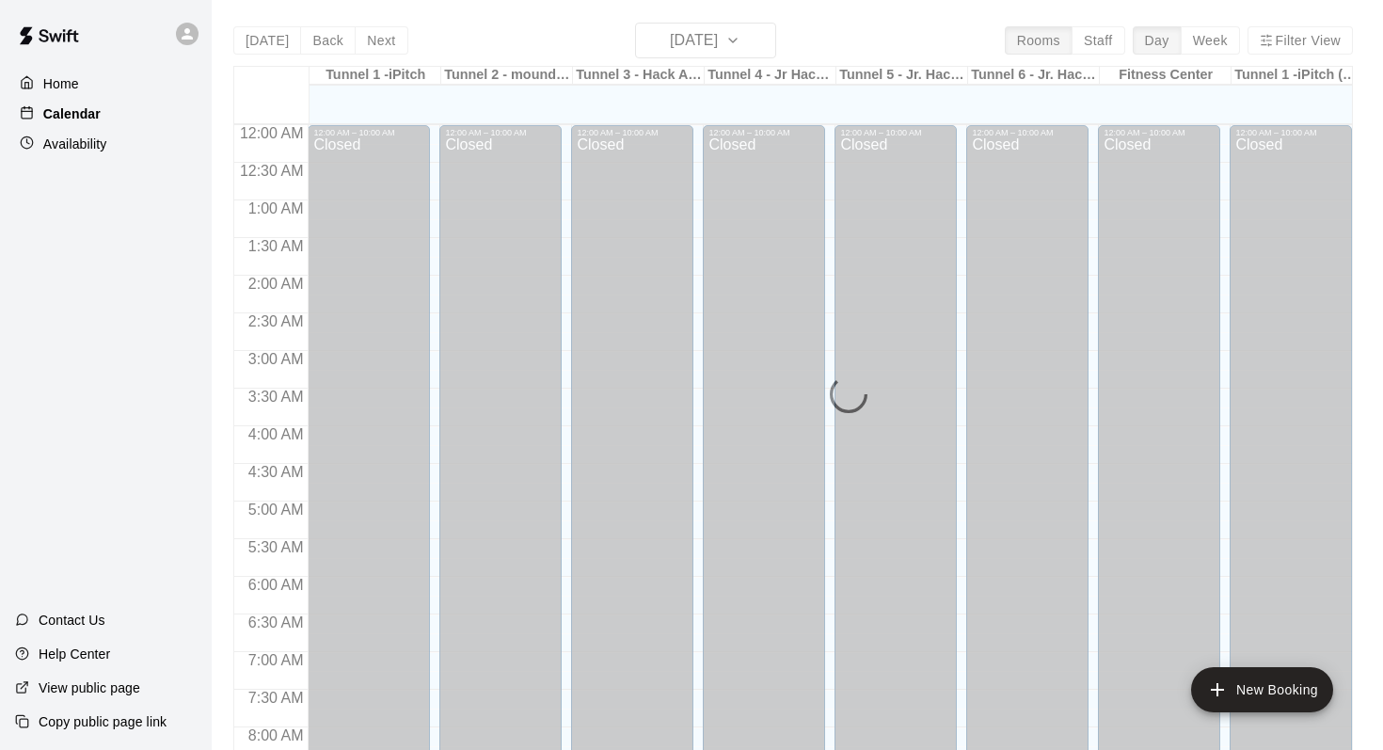
scroll to position [1105, 0]
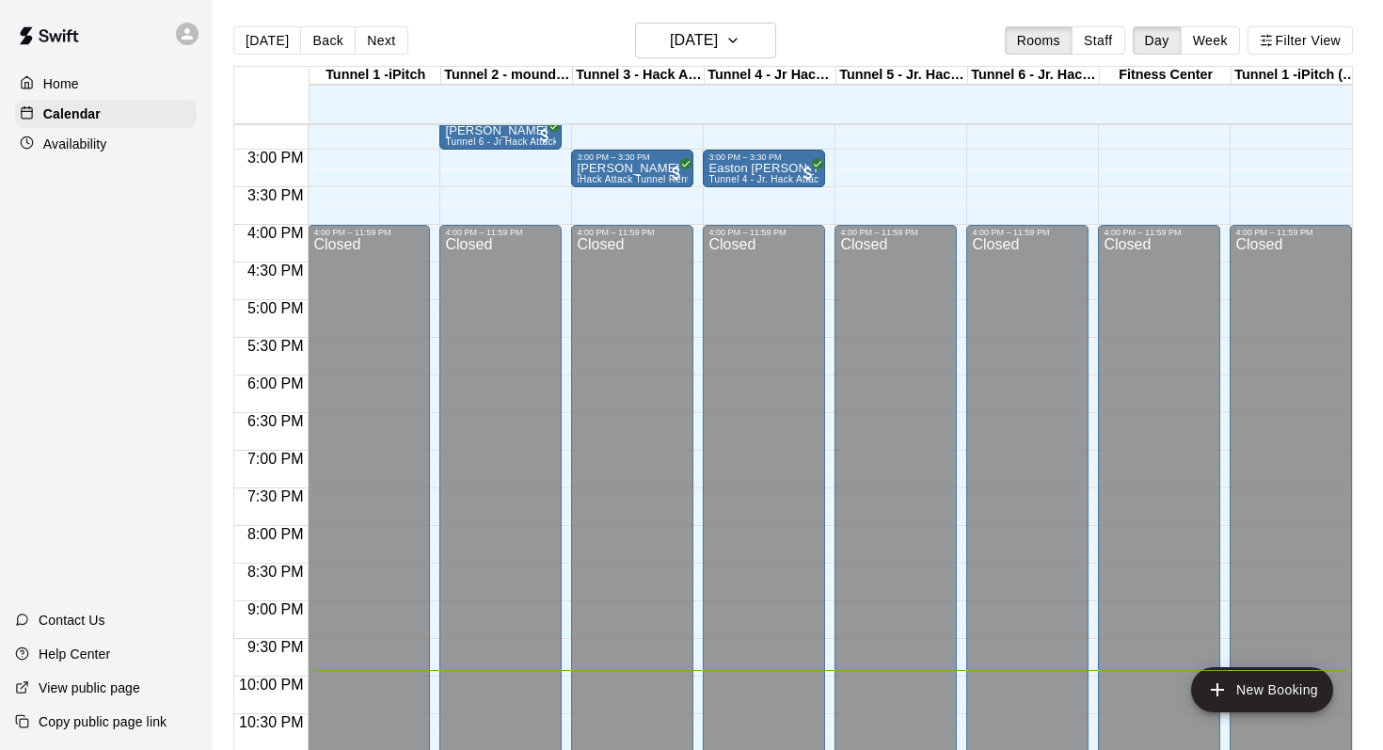
click at [75, 146] on p "Availability" at bounding box center [75, 144] width 64 height 19
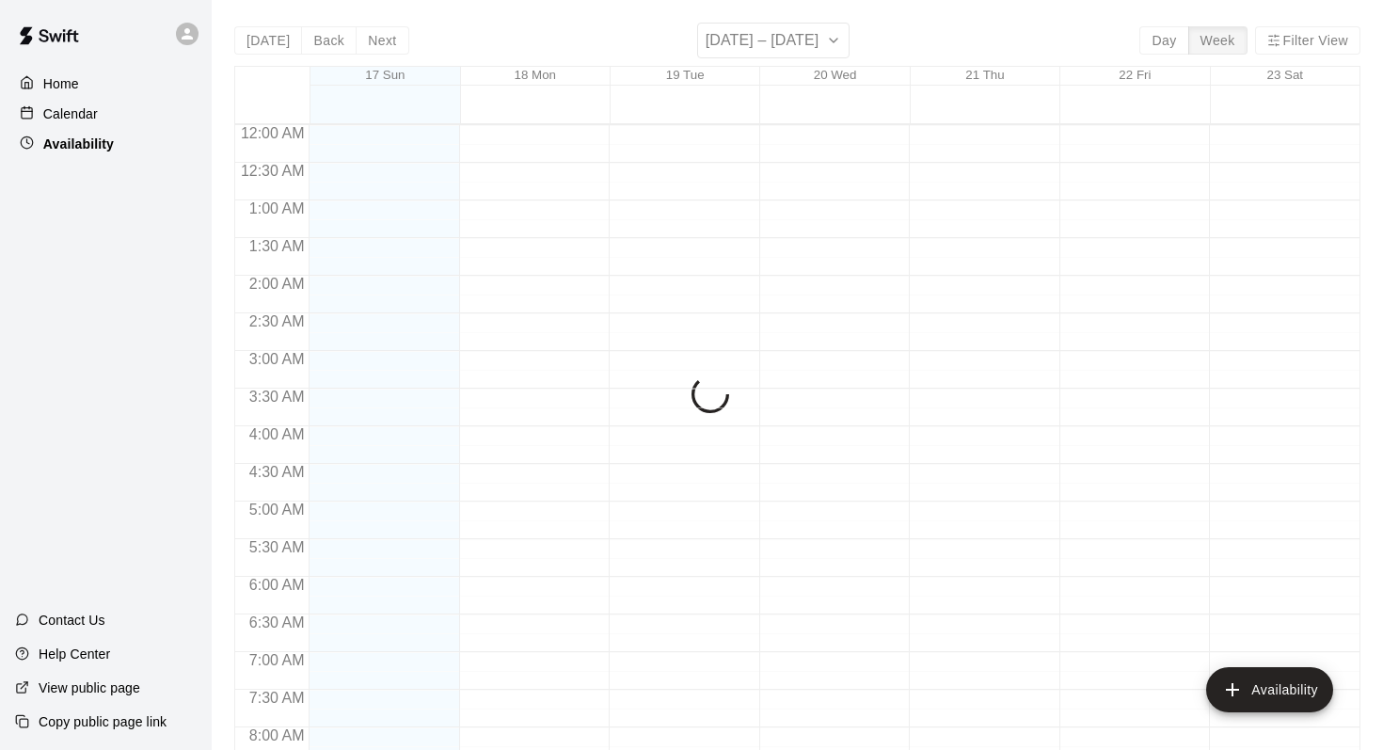
scroll to position [1161, 0]
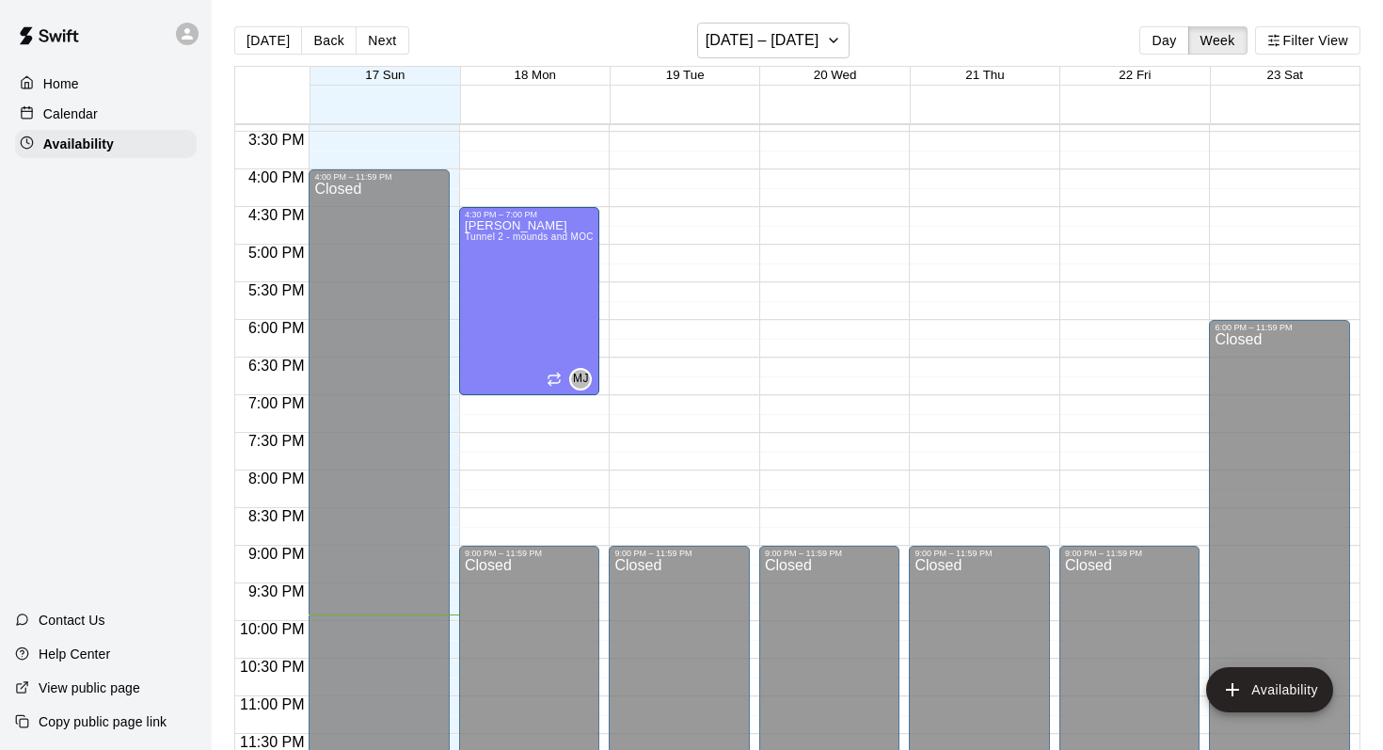
click at [80, 117] on p "Calendar" at bounding box center [70, 113] width 55 height 19
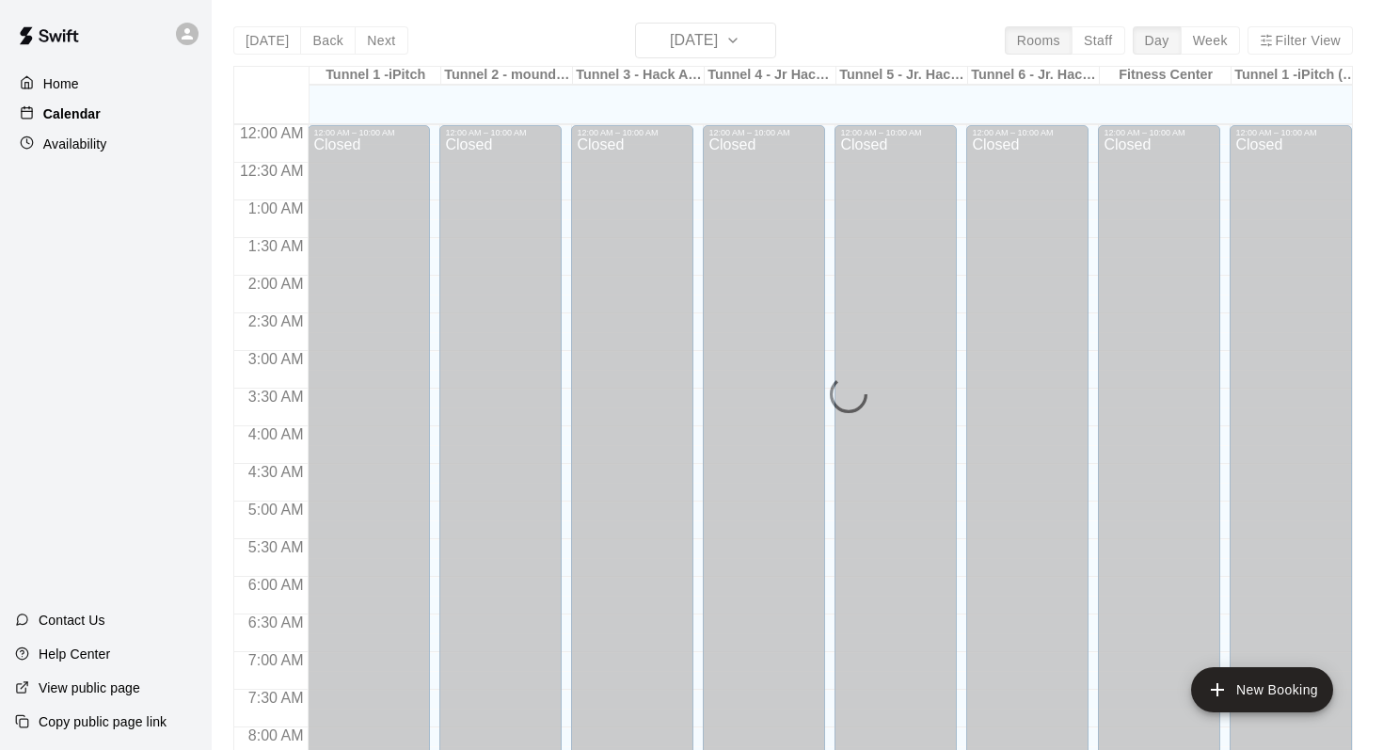
scroll to position [1105, 0]
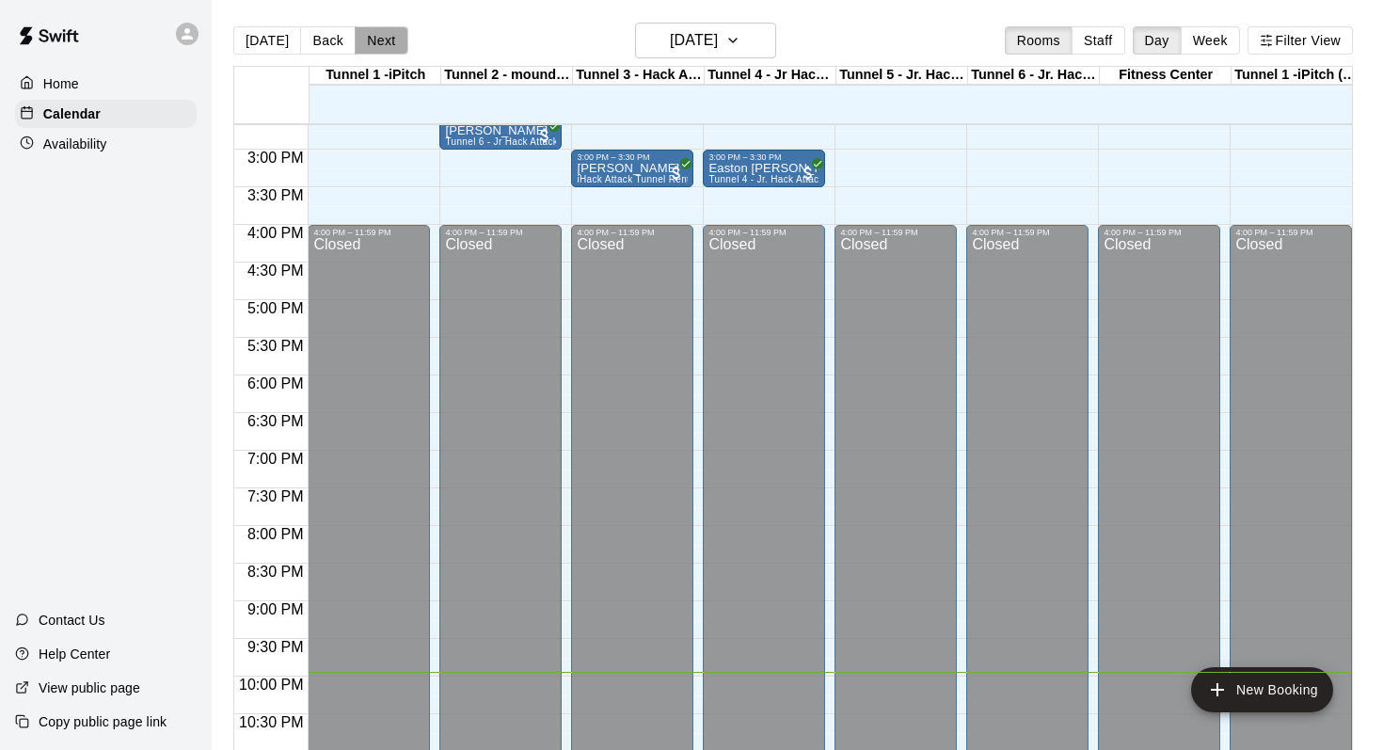
click at [384, 34] on button "Next" at bounding box center [381, 40] width 53 height 28
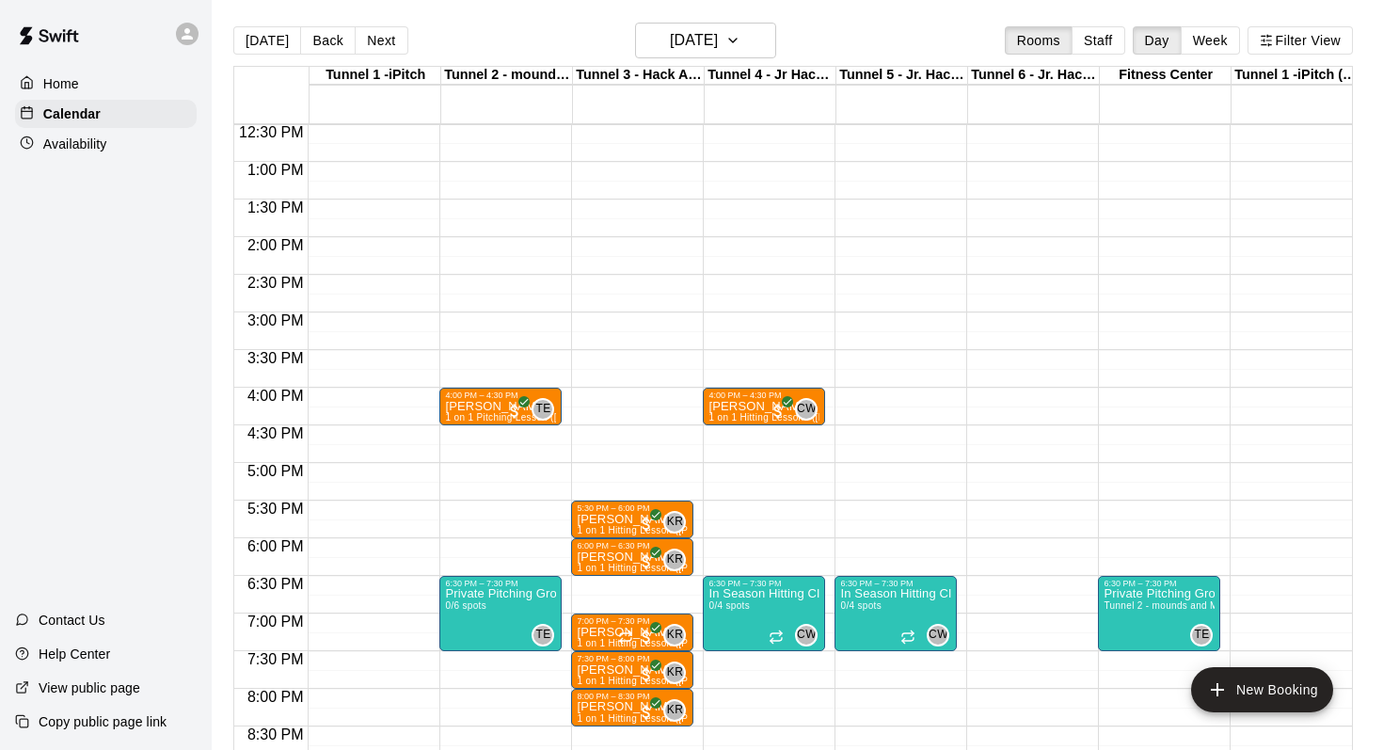
scroll to position [936, 0]
